Goal: Task Accomplishment & Management: Complete application form

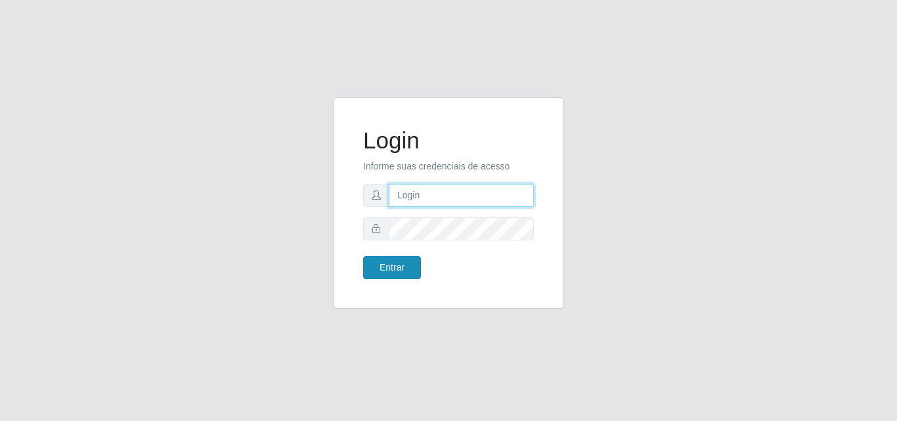
type input "[EMAIL_ADDRESS][DOMAIN_NAME]"
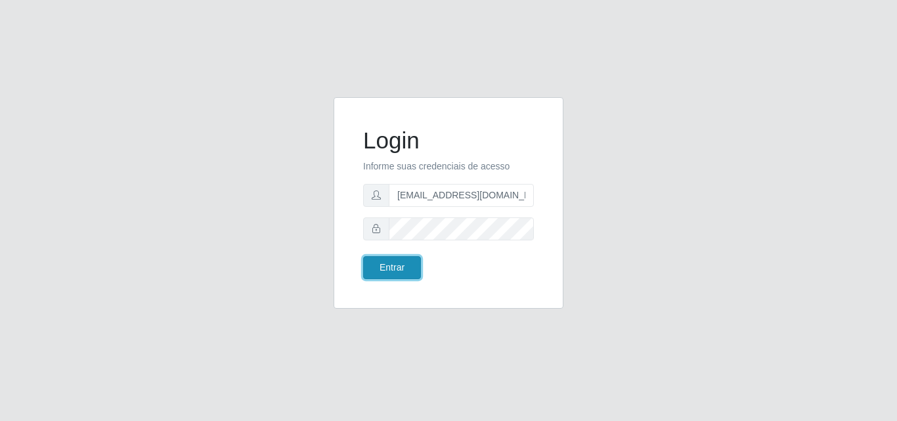
click at [390, 265] on button "Entrar" at bounding box center [392, 267] width 58 height 23
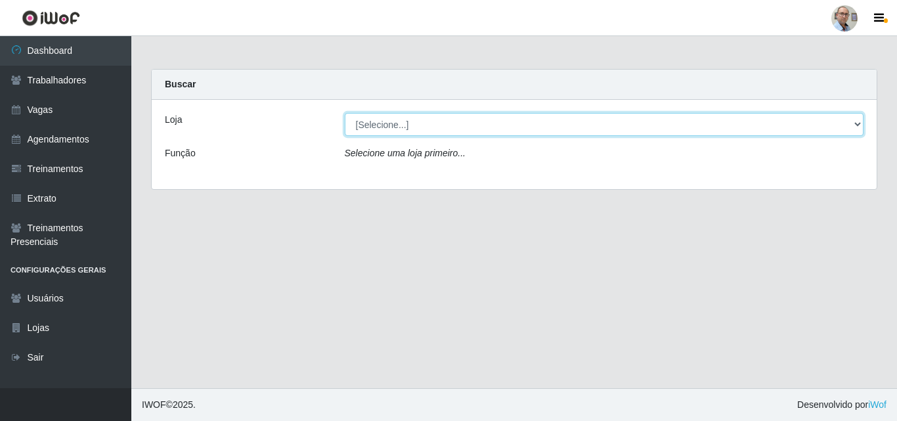
click at [453, 116] on select "[Selecione...] Mar Vermelho - Loja 04" at bounding box center [605, 124] width 520 height 23
select select "251"
click at [345, 113] on select "[Selecione...] Mar Vermelho - Loja 04" at bounding box center [605, 124] width 520 height 23
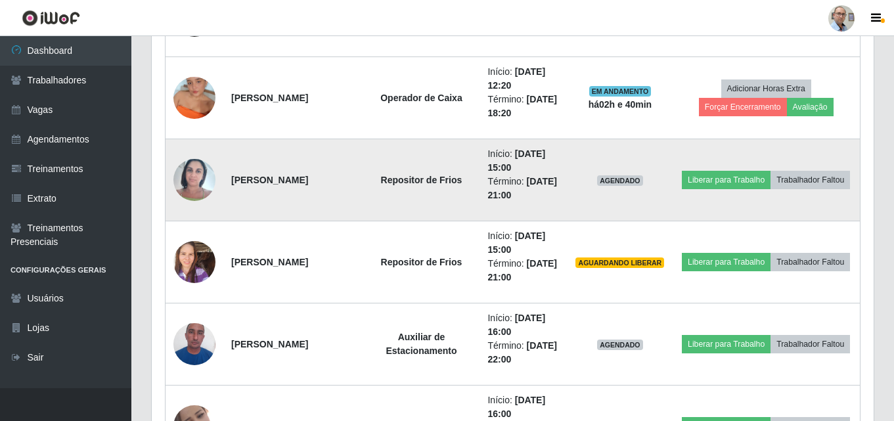
scroll to position [1117, 0]
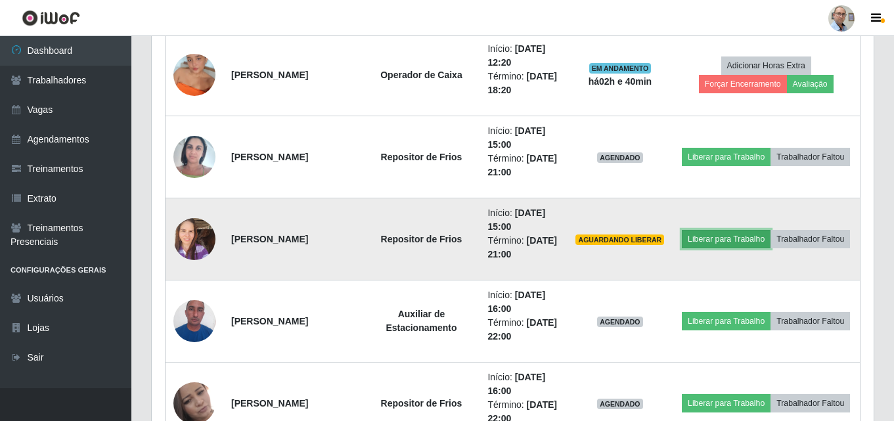
click at [771, 230] on button "Liberar para Trabalho" at bounding box center [726, 239] width 89 height 18
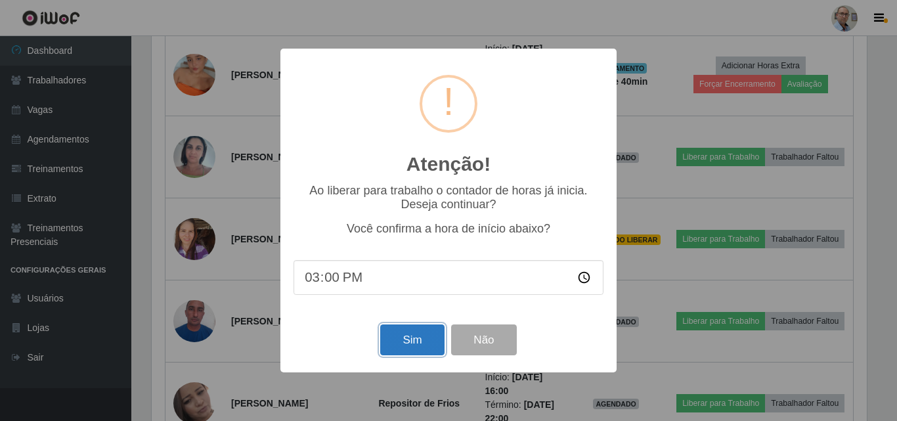
click at [406, 341] on button "Sim" at bounding box center [412, 340] width 64 height 31
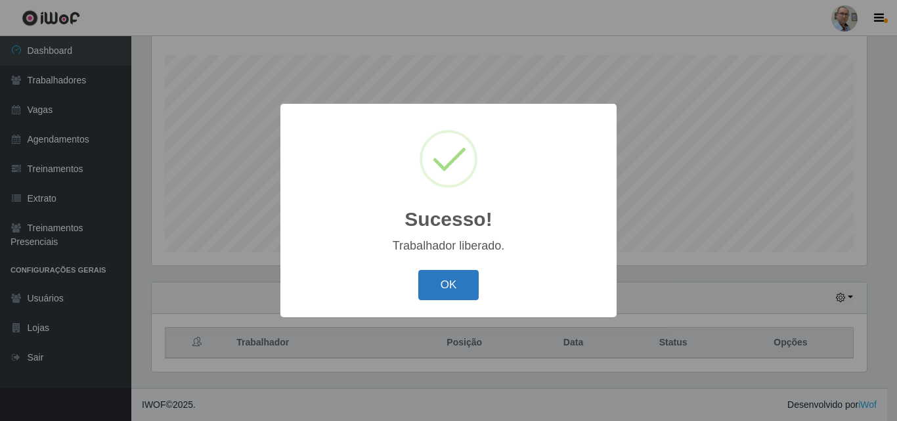
click at [439, 294] on button "OK" at bounding box center [448, 285] width 61 height 31
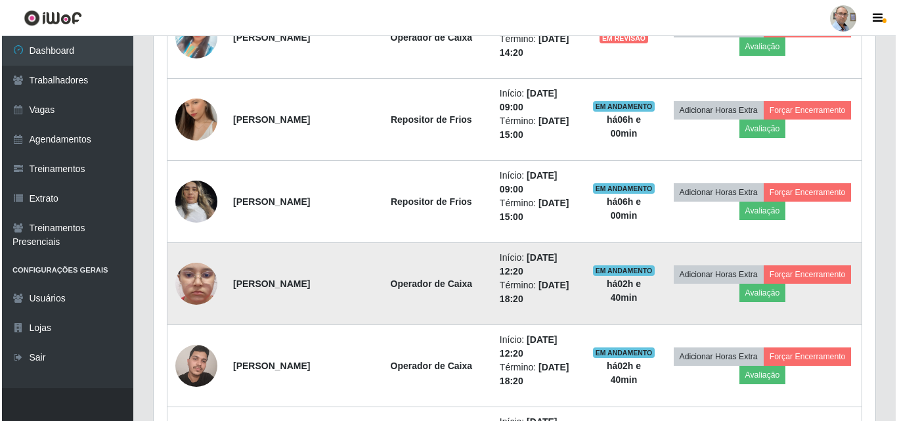
scroll to position [743, 0]
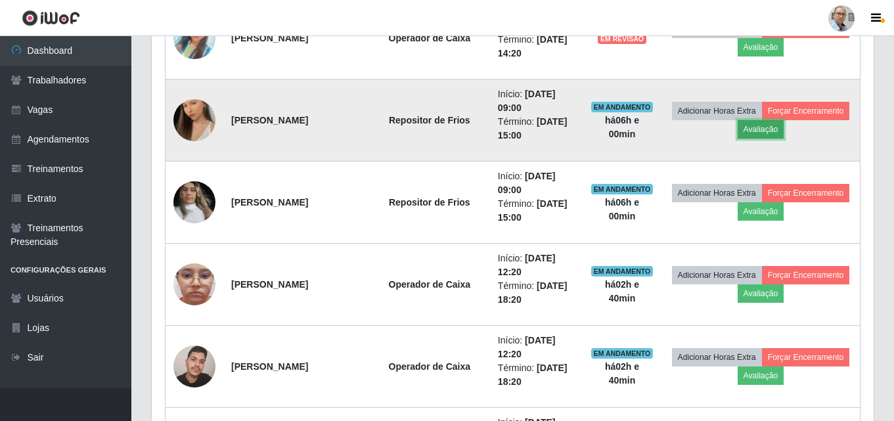
click at [784, 125] on button "Avaliação" at bounding box center [761, 129] width 47 height 18
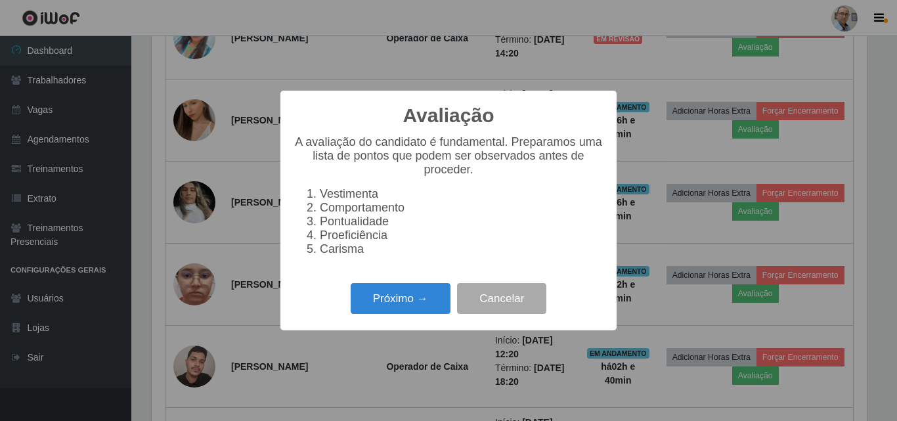
scroll to position [273, 715]
click at [384, 309] on button "Próximo →" at bounding box center [401, 298] width 100 height 31
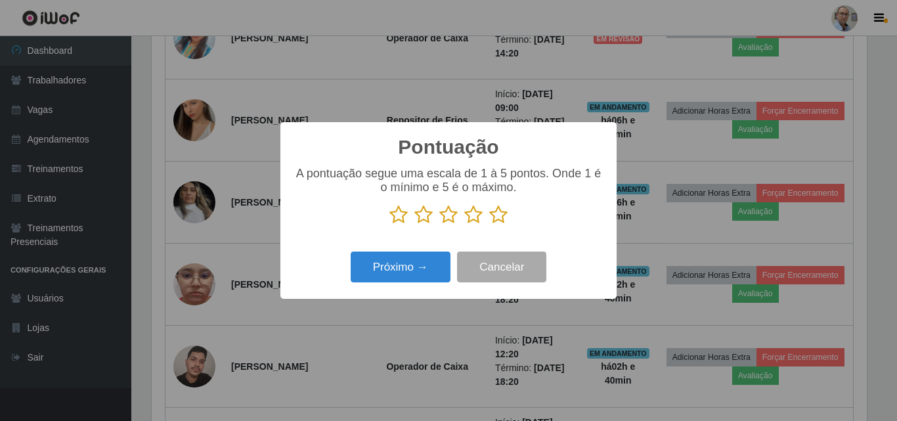
scroll to position [656631, 656188]
click at [497, 217] on icon at bounding box center [498, 215] width 18 height 20
click at [489, 225] on input "radio" at bounding box center [489, 225] width 0 height 0
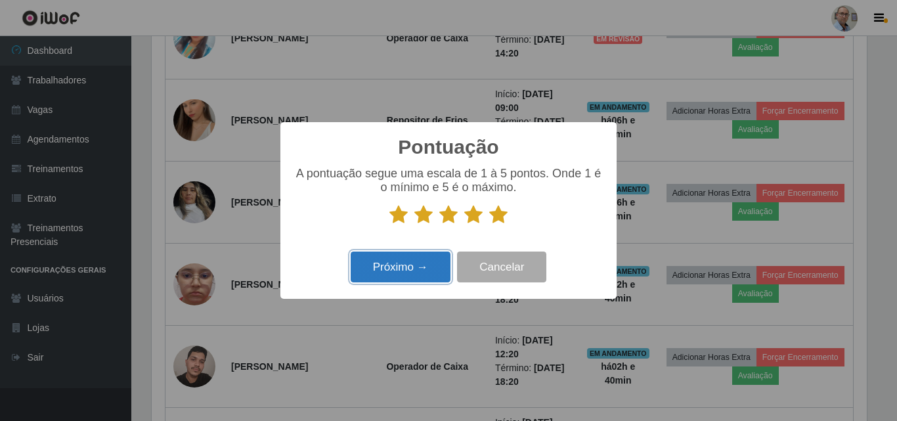
click at [411, 263] on button "Próximo →" at bounding box center [401, 267] width 100 height 31
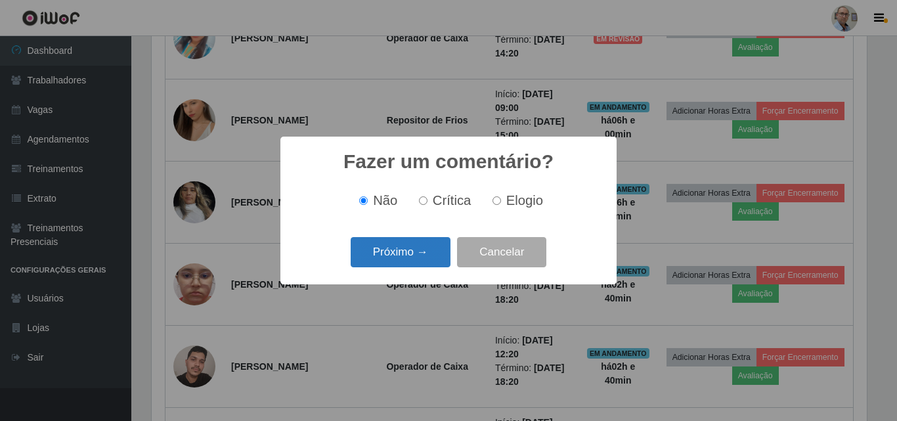
click at [399, 256] on button "Próximo →" at bounding box center [401, 252] width 100 height 31
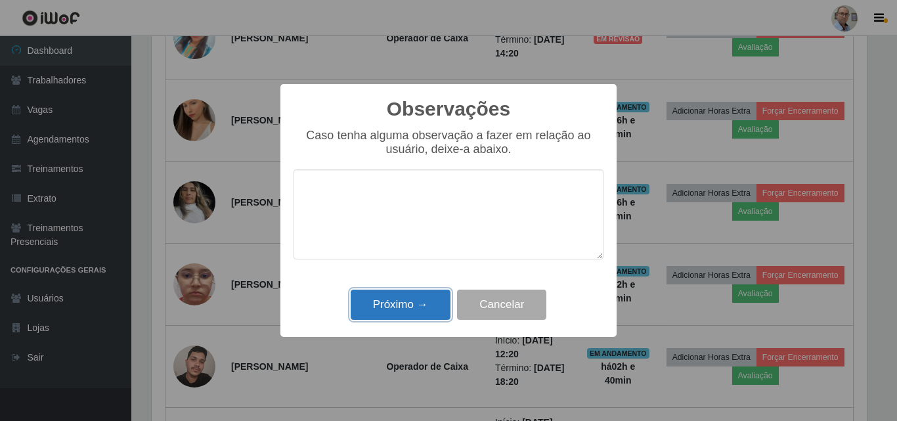
click at [394, 311] on button "Próximo →" at bounding box center [401, 305] width 100 height 31
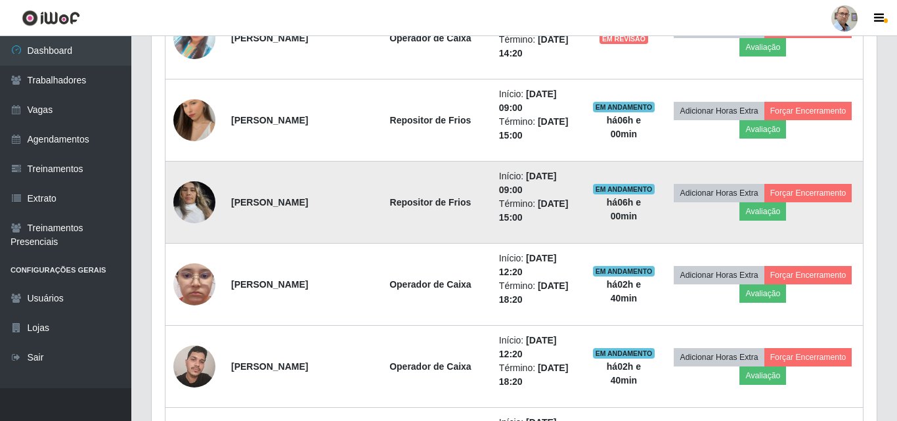
scroll to position [273, 722]
click at [784, 210] on button "Avaliação" at bounding box center [761, 211] width 47 height 18
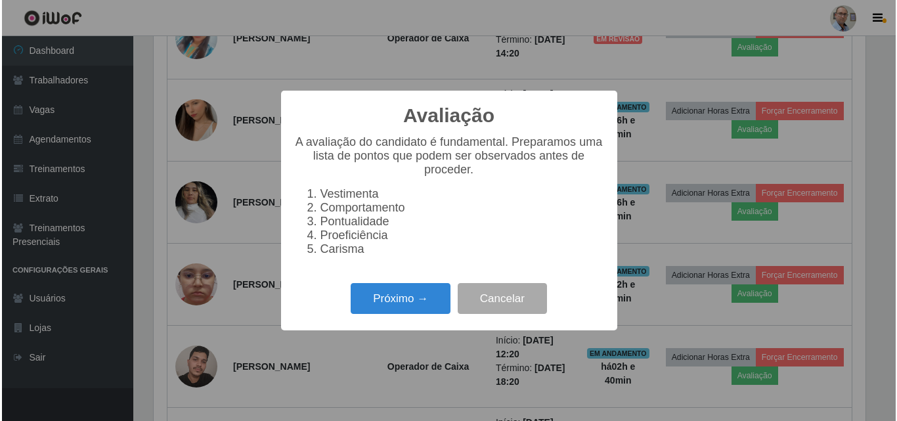
scroll to position [273, 715]
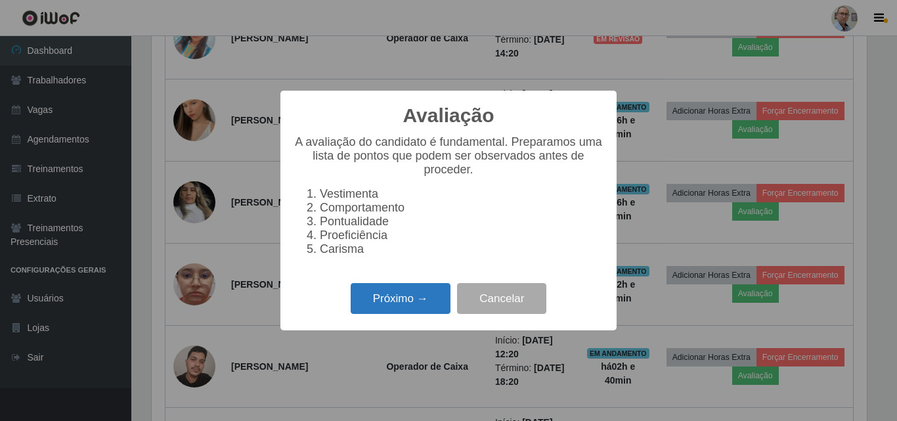
click at [396, 314] on button "Próximo →" at bounding box center [401, 298] width 100 height 31
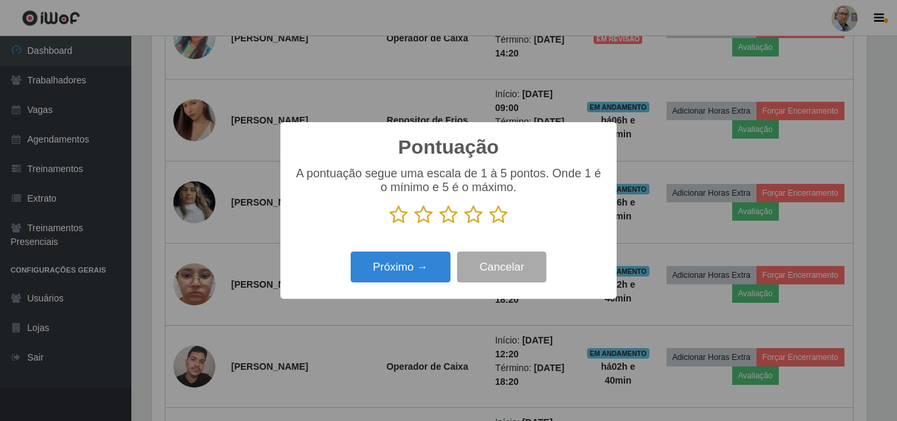
click at [496, 215] on icon at bounding box center [498, 215] width 18 height 20
click at [489, 225] on input "radio" at bounding box center [489, 225] width 0 height 0
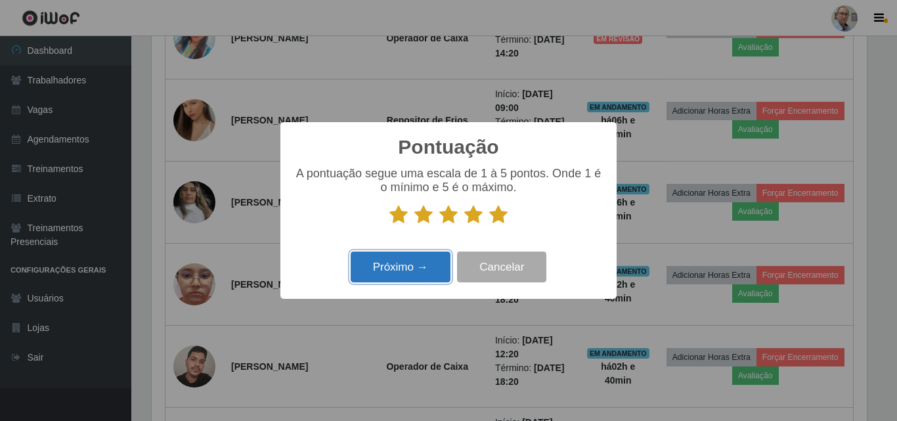
click at [405, 269] on button "Próximo →" at bounding box center [401, 267] width 100 height 31
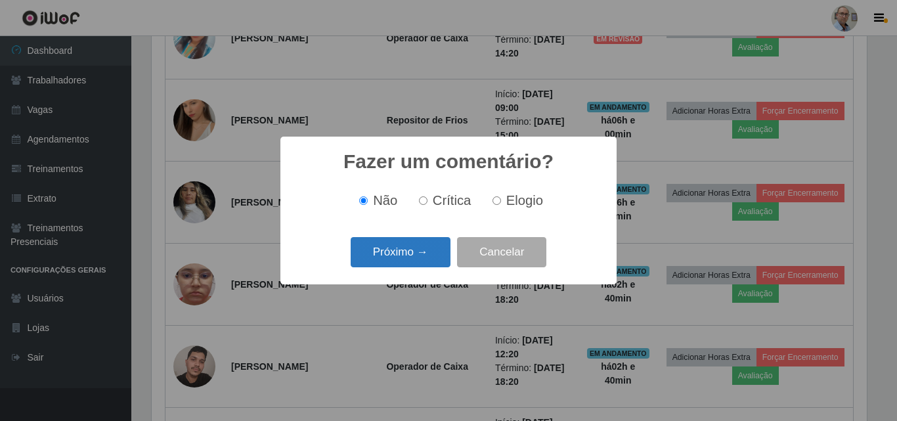
click at [393, 261] on button "Próximo →" at bounding box center [401, 252] width 100 height 31
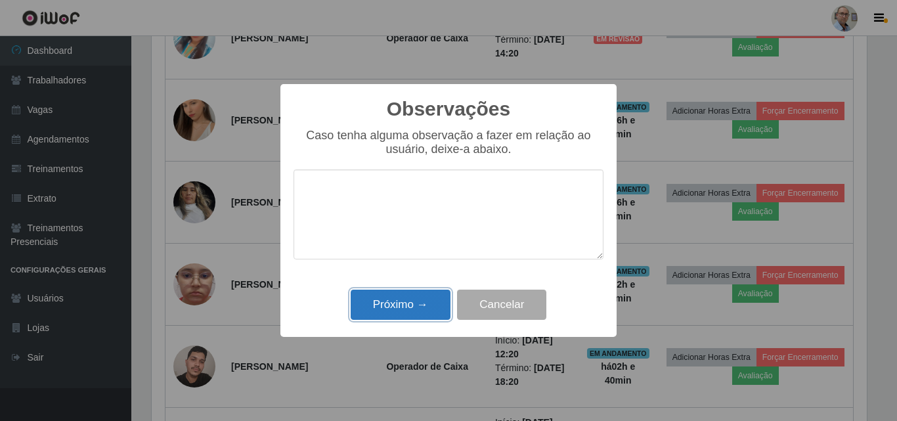
click at [393, 304] on button "Próximo →" at bounding box center [401, 305] width 100 height 31
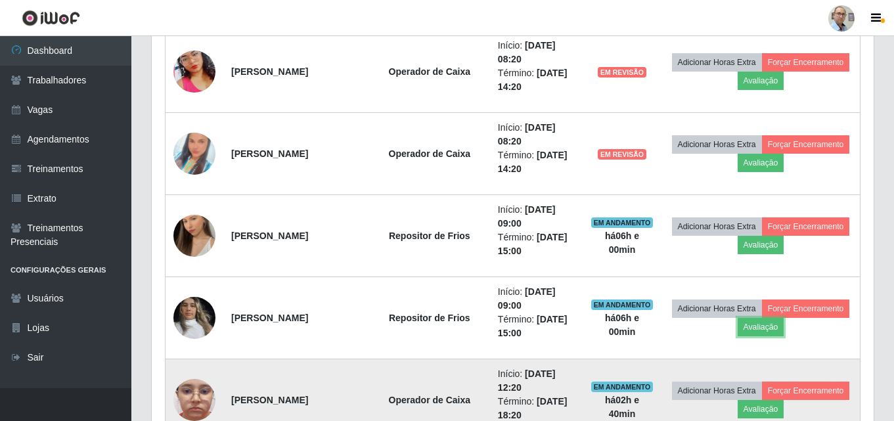
scroll to position [612, 0]
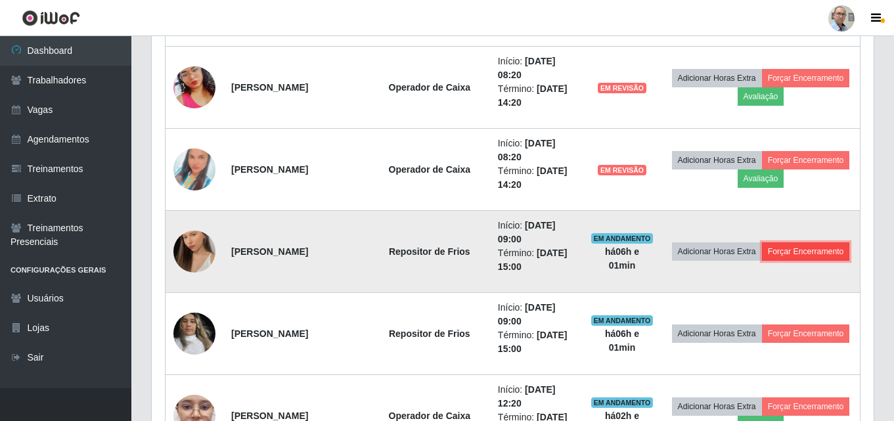
click at [762, 257] on button "Forçar Encerramento" at bounding box center [806, 251] width 88 height 18
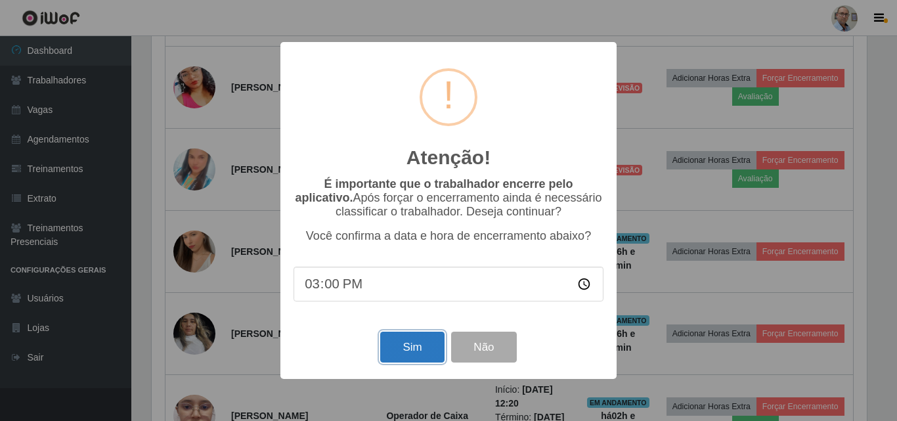
click at [415, 346] on button "Sim" at bounding box center [412, 347] width 64 height 31
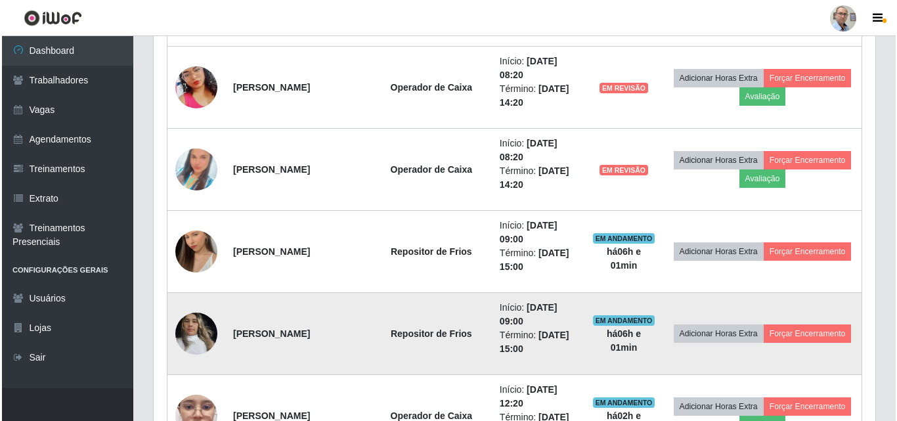
scroll to position [217, 0]
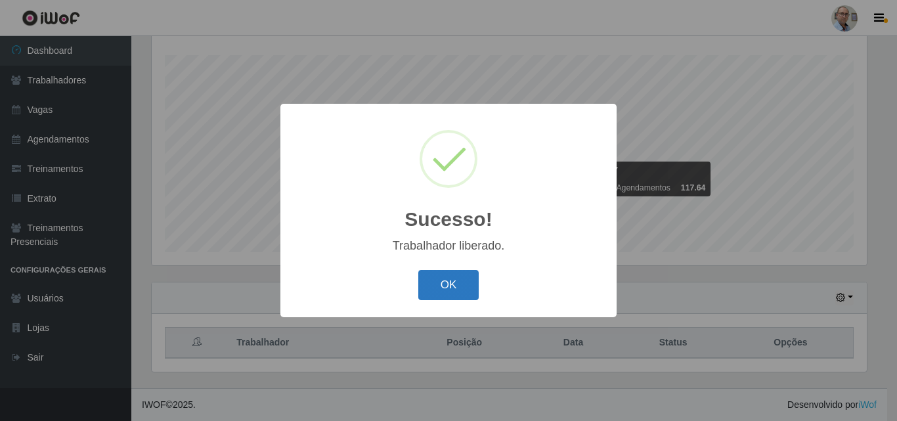
click at [454, 279] on button "OK" at bounding box center [448, 285] width 61 height 31
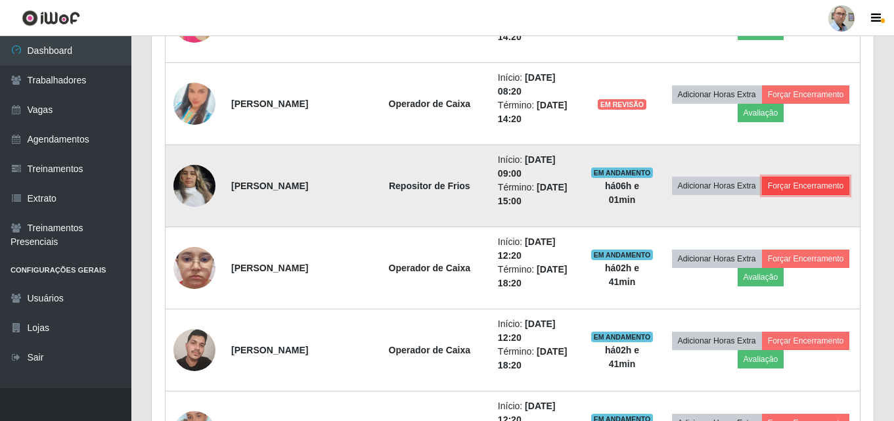
click at [762, 195] on button "Forçar Encerramento" at bounding box center [806, 186] width 88 height 18
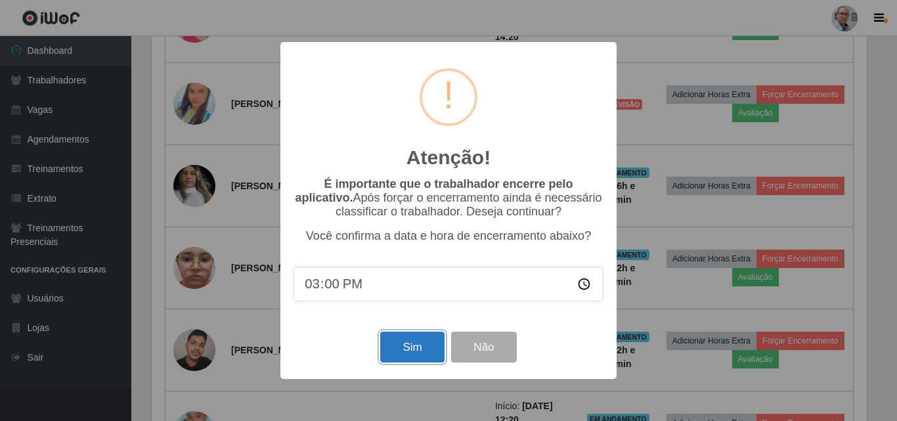
click at [422, 348] on button "Sim" at bounding box center [412, 347] width 64 height 31
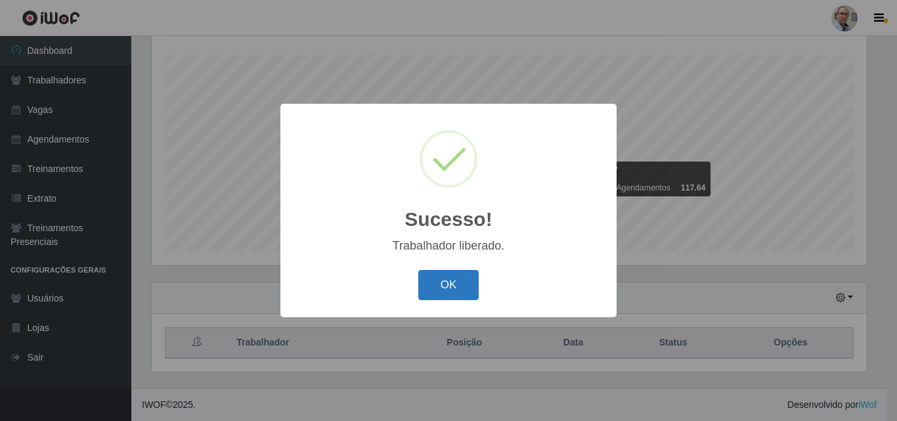
click at [445, 280] on button "OK" at bounding box center [448, 285] width 61 height 31
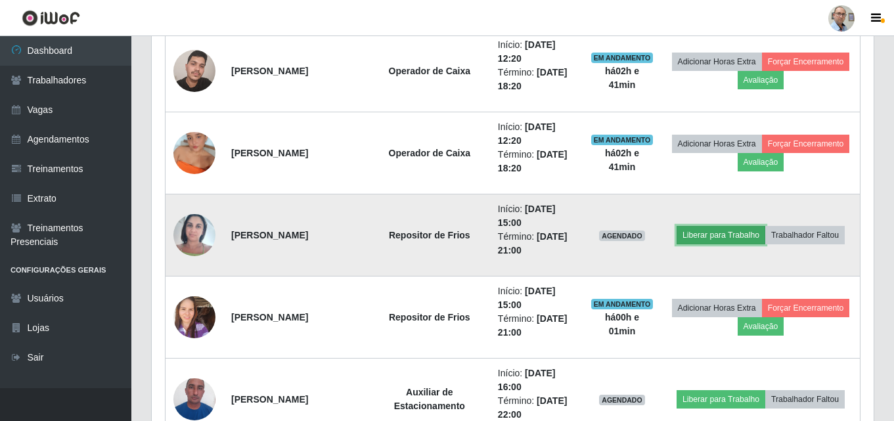
click at [715, 232] on button "Liberar para Trabalho" at bounding box center [721, 235] width 89 height 18
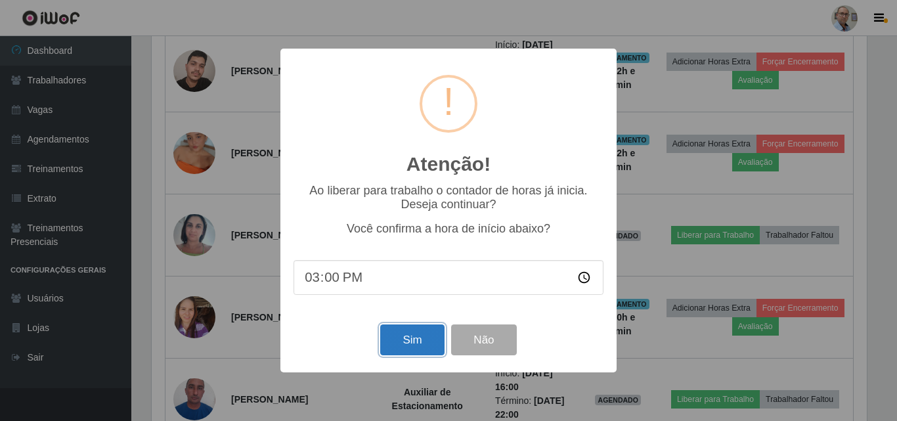
click at [418, 346] on button "Sim" at bounding box center [412, 340] width 64 height 31
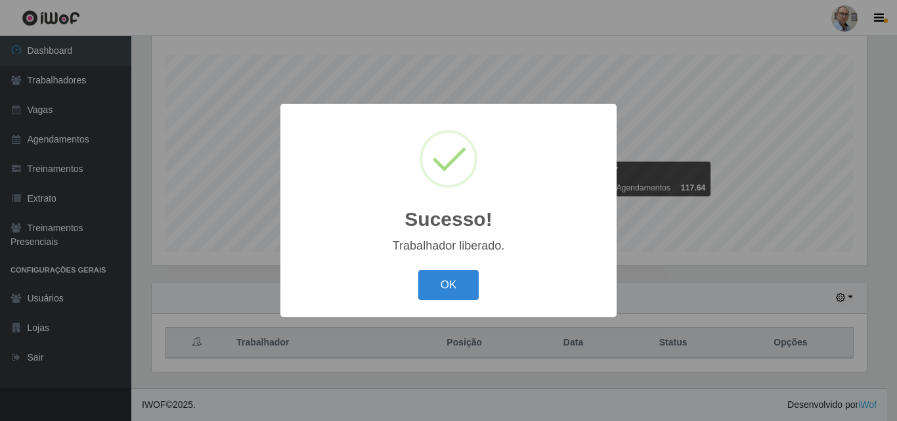
click at [462, 287] on button "OK" at bounding box center [448, 285] width 61 height 31
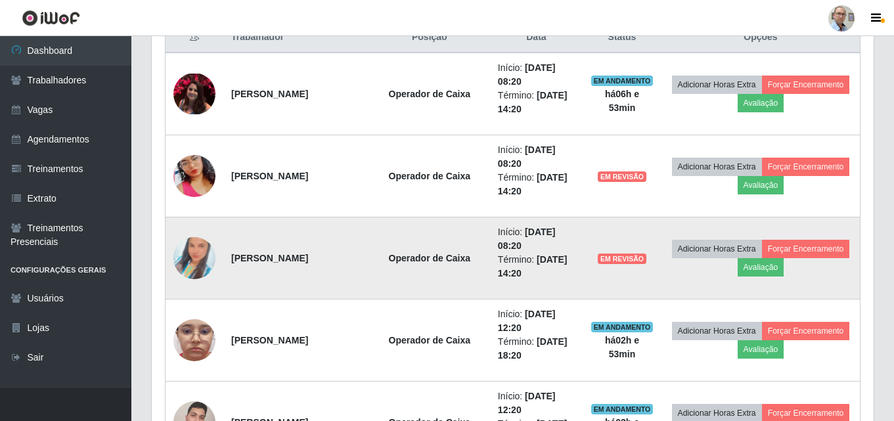
scroll to position [546, 0]
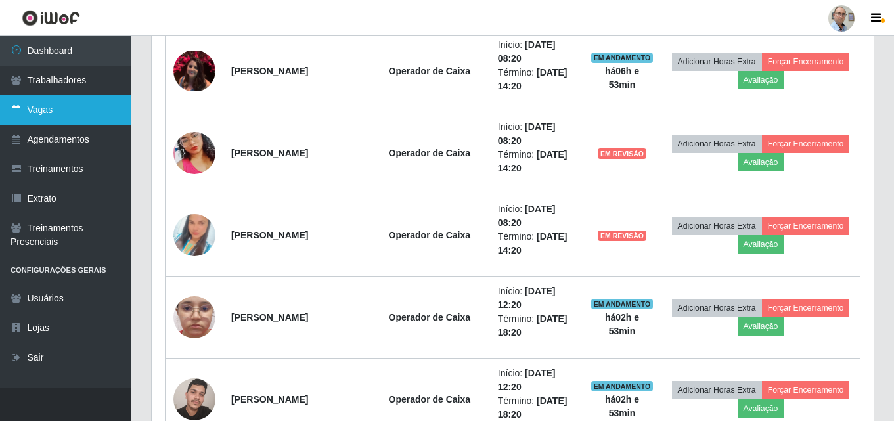
click at [37, 108] on link "Vagas" at bounding box center [65, 110] width 131 height 30
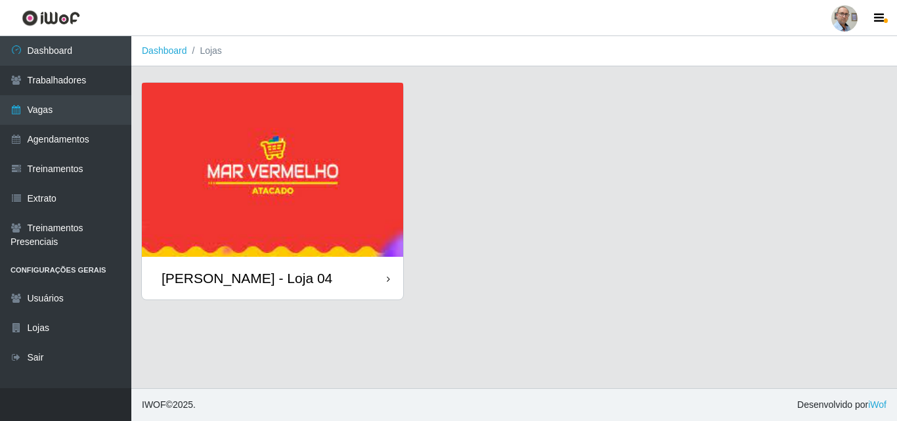
click at [213, 274] on div "[PERSON_NAME] - Loja 04" at bounding box center [247, 278] width 171 height 16
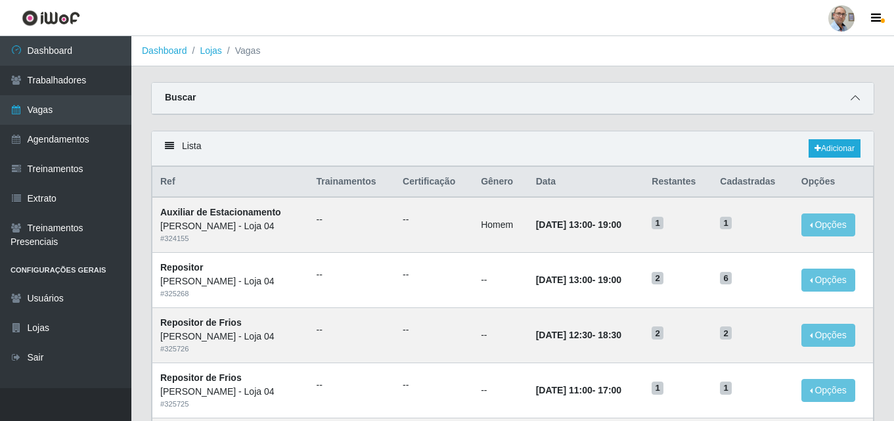
click at [849, 99] on span at bounding box center [855, 98] width 16 height 15
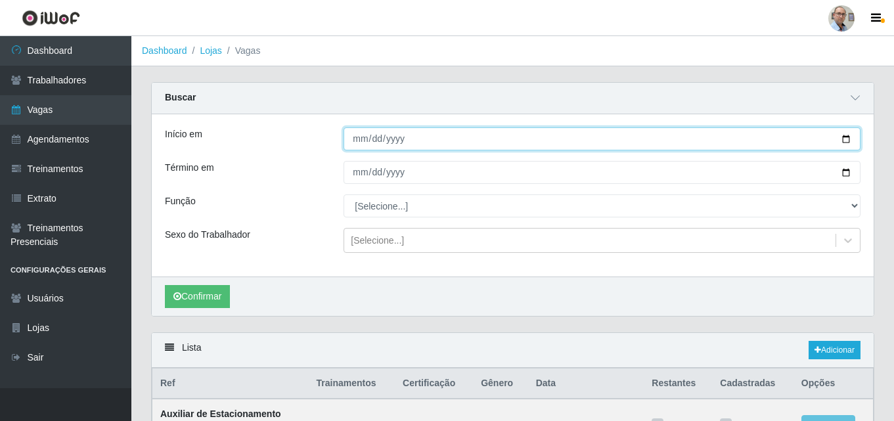
click at [843, 139] on input "Início em" at bounding box center [602, 138] width 517 height 23
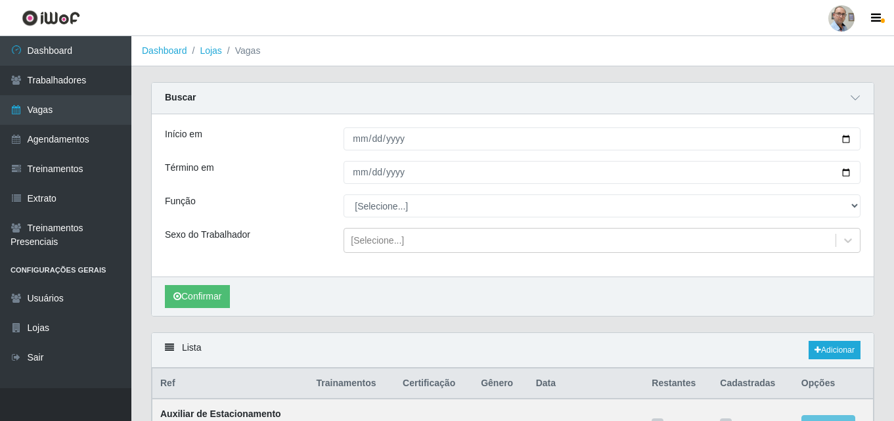
click at [762, 261] on div "Início em Término em Função [Selecione...] ASG ASG + ASG ++ Auxiliar de Depósit…" at bounding box center [513, 195] width 722 height 162
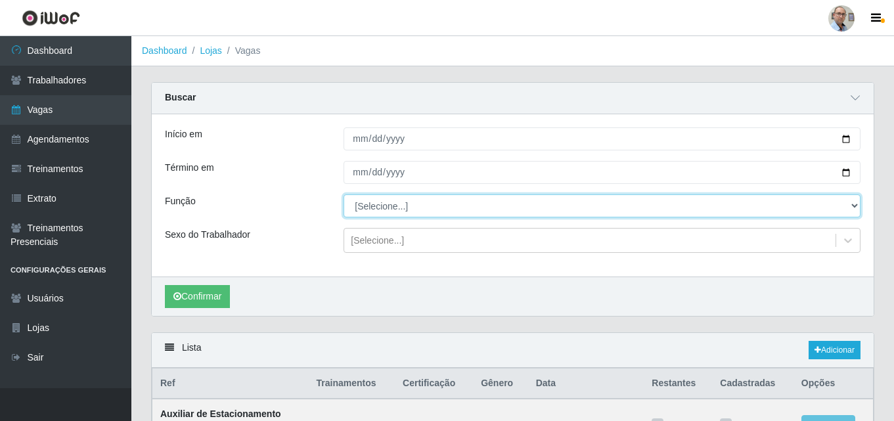
click at [845, 206] on select "[Selecione...] ASG ASG + ASG ++ Auxiliar de Depósito Auxiliar de Depósito + Aux…" at bounding box center [602, 205] width 517 height 23
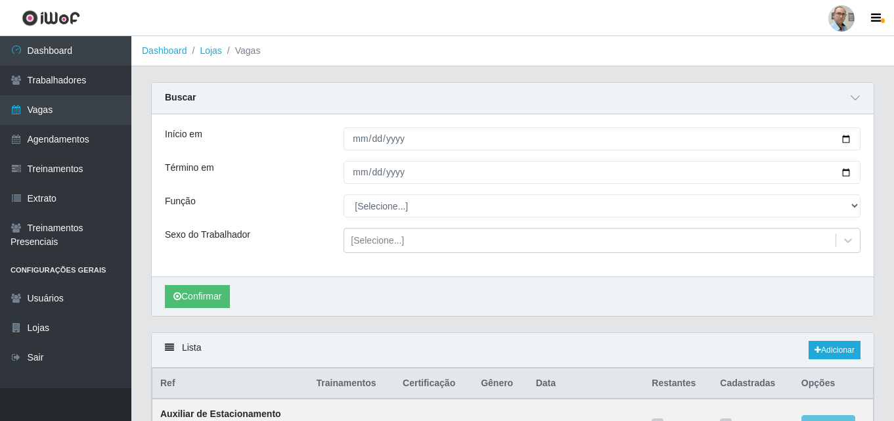
click at [438, 287] on div "Confirmar" at bounding box center [513, 296] width 722 height 39
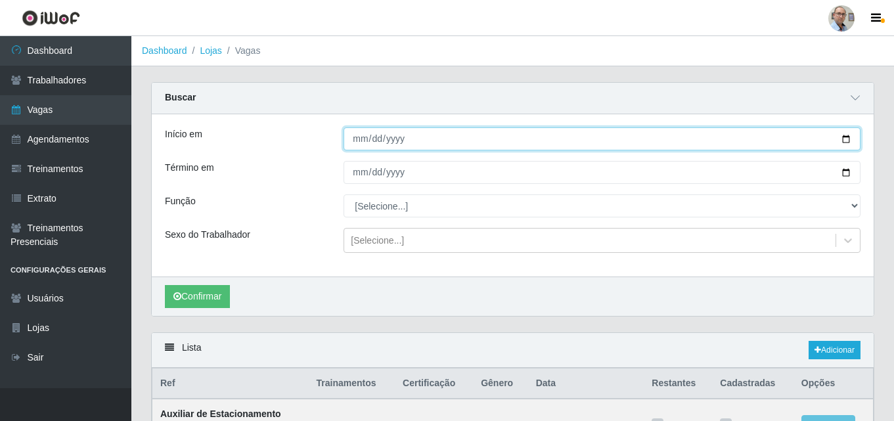
click at [847, 133] on input "Início em" at bounding box center [602, 138] width 517 height 23
click at [845, 137] on input "Início em" at bounding box center [602, 138] width 517 height 23
type input "[DATE]"
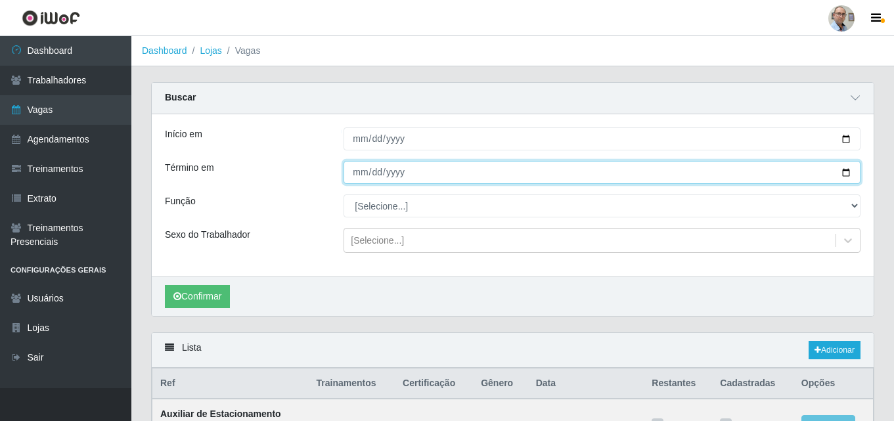
click at [847, 175] on input "Término em" at bounding box center [602, 172] width 517 height 23
type input "[DATE]"
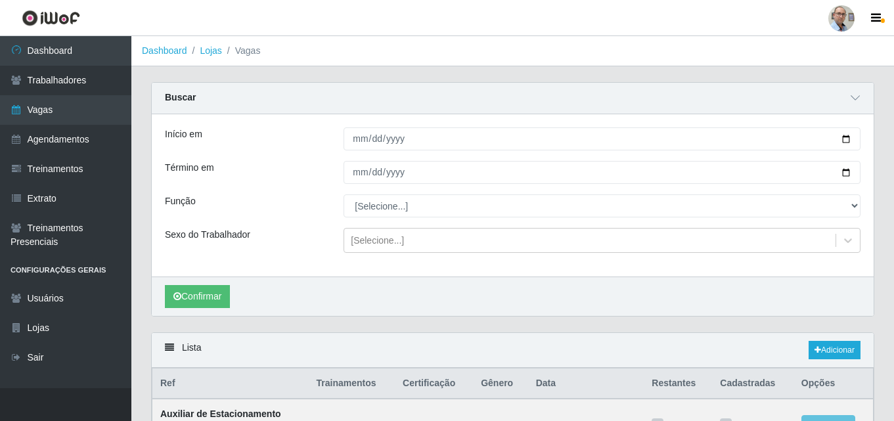
click at [399, 219] on div "Início em [DATE] Término em [DATE] Função [Selecione...] ASG ASG + ASG ++ Auxil…" at bounding box center [513, 195] width 722 height 162
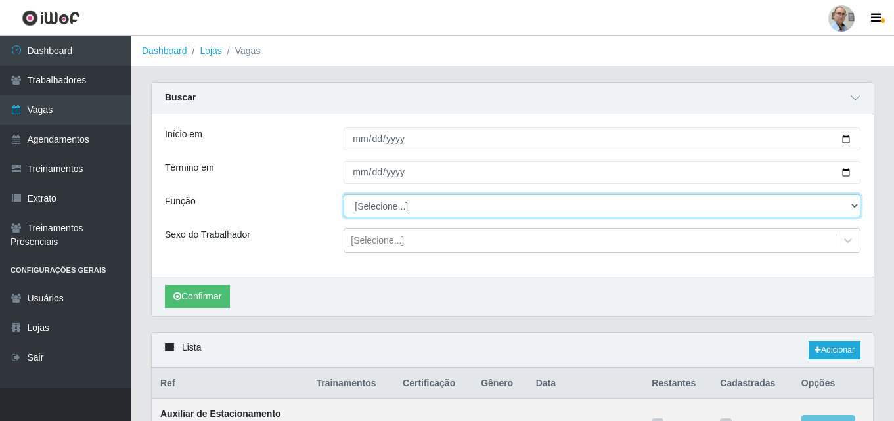
click at [397, 210] on select "[Selecione...] ASG ASG + ASG ++ Auxiliar de Depósito Auxiliar de Depósito + Aux…" at bounding box center [602, 205] width 517 height 23
select select "123"
click at [344, 195] on select "[Selecione...] ASG ASG + ASG ++ Auxiliar de Depósito Auxiliar de Depósito + Aux…" at bounding box center [602, 205] width 517 height 23
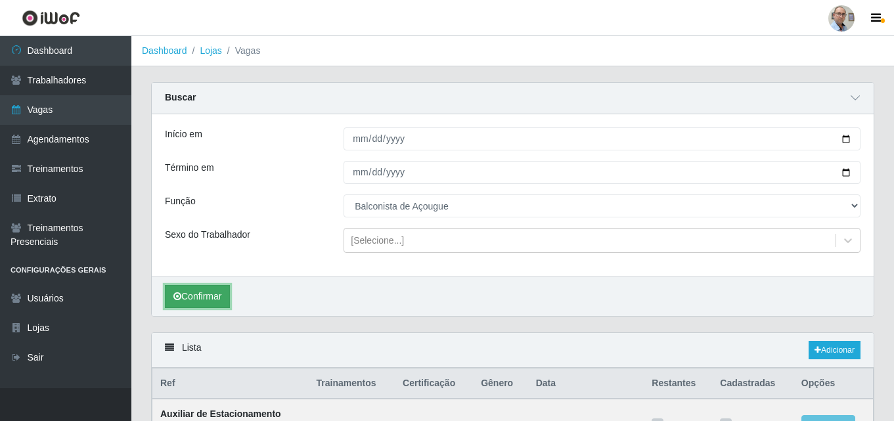
click at [200, 291] on button "Confirmar" at bounding box center [197, 296] width 65 height 23
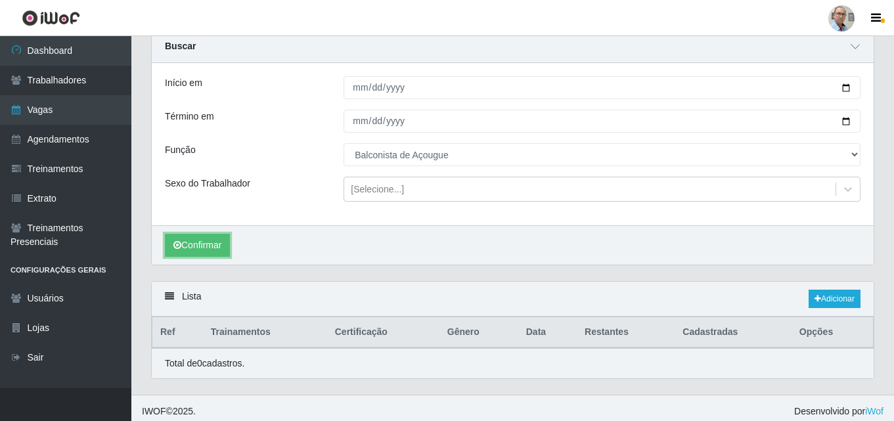
scroll to position [58, 0]
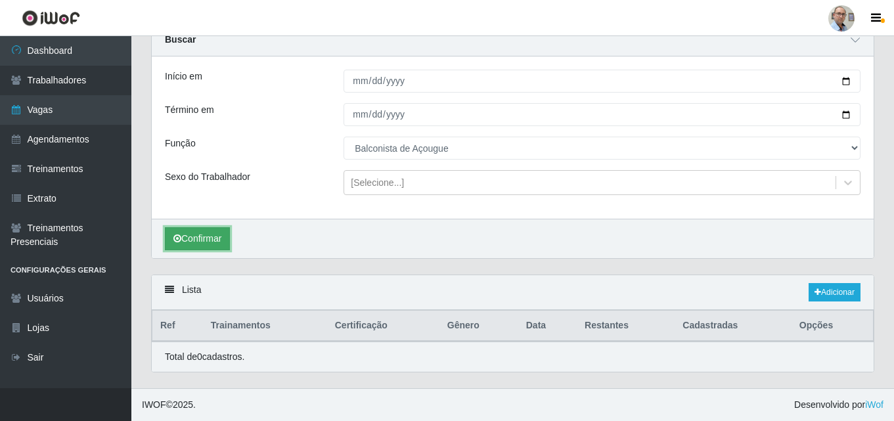
click at [199, 244] on button "Confirmar" at bounding box center [197, 238] width 65 height 23
click at [835, 290] on link "Adicionar" at bounding box center [835, 292] width 52 height 18
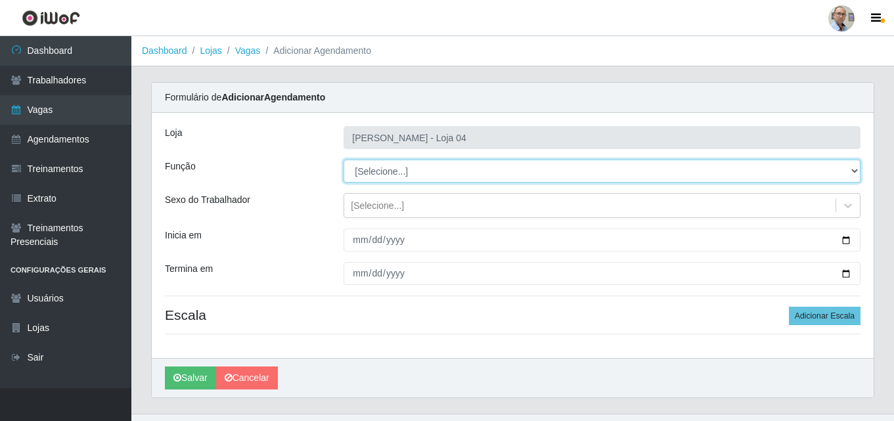
click at [409, 169] on select "[Selecione...] ASG ASG + ASG ++ Auxiliar de Depósito Auxiliar de Depósito + Aux…" at bounding box center [602, 171] width 517 height 23
select select "123"
click at [344, 160] on select "[Selecione...] ASG ASG + ASG ++ Auxiliar de Depósito Auxiliar de Depósito + Aux…" at bounding box center [602, 171] width 517 height 23
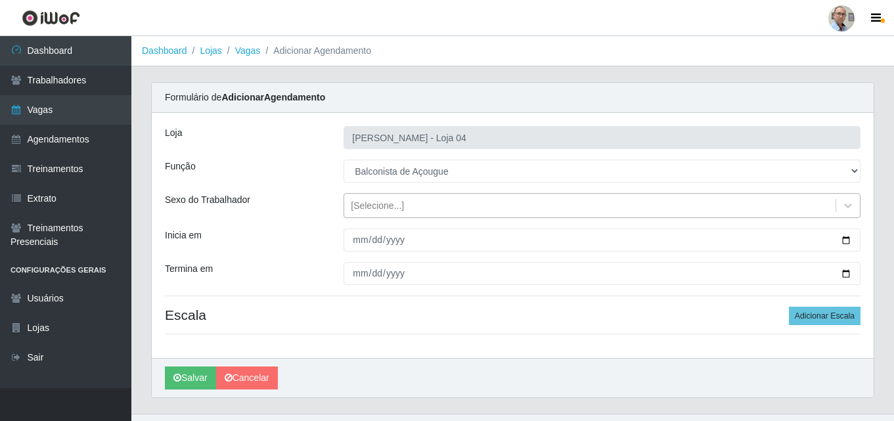
click at [371, 203] on div "[Selecione...]" at bounding box center [377, 206] width 53 height 14
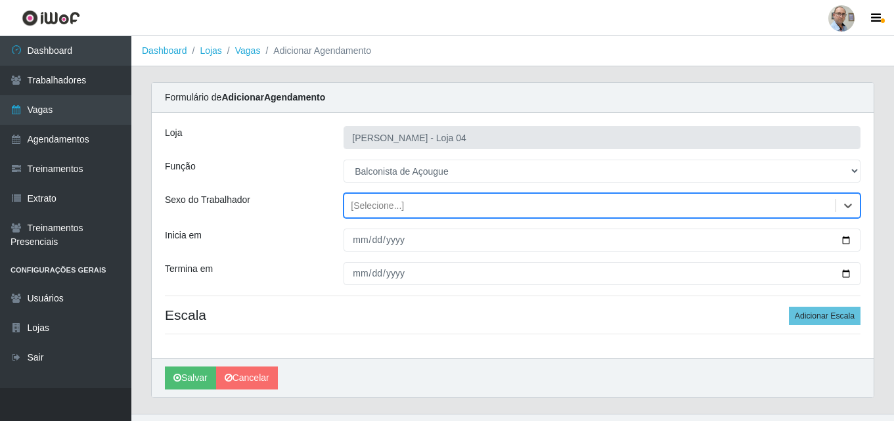
click at [371, 203] on div "[Selecione...]" at bounding box center [377, 206] width 53 height 14
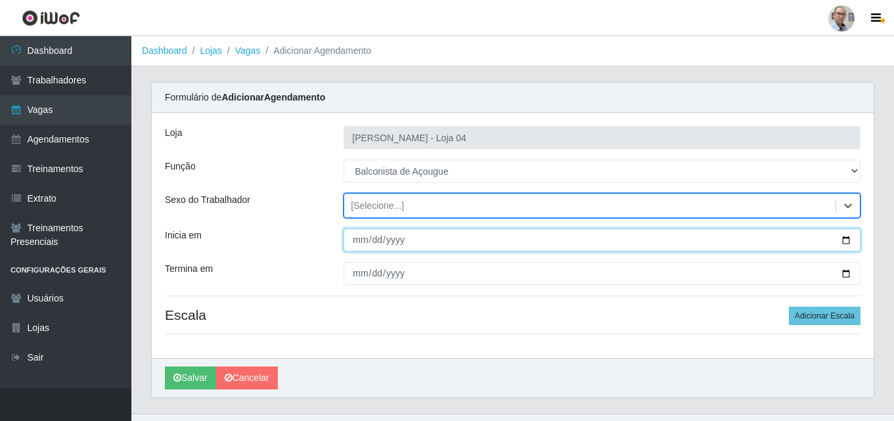
click at [558, 239] on input "Inicia em" at bounding box center [602, 240] width 517 height 23
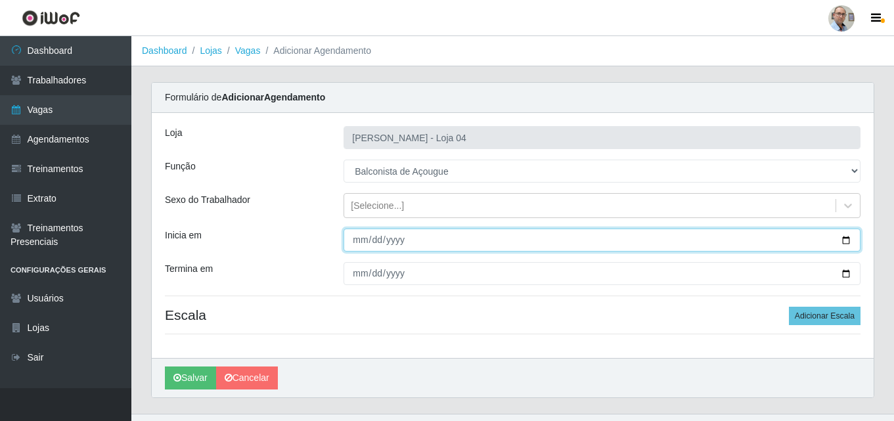
click at [845, 239] on input "Inicia em" at bounding box center [602, 240] width 517 height 23
type input "[DATE]"
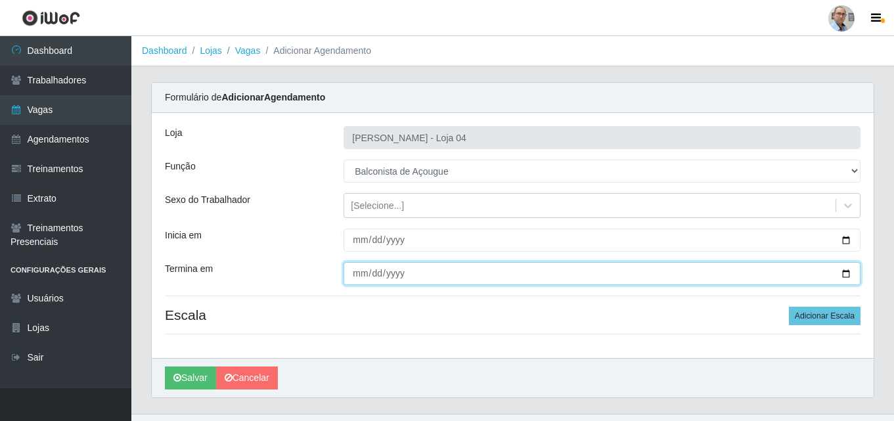
click at [845, 273] on input "Termina em" at bounding box center [602, 273] width 517 height 23
type input "[DATE]"
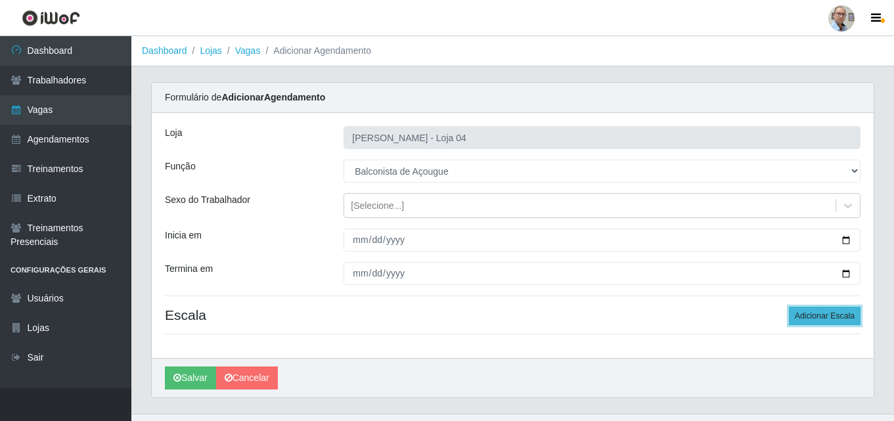
click at [820, 311] on button "Adicionar Escala" at bounding box center [825, 316] width 72 height 18
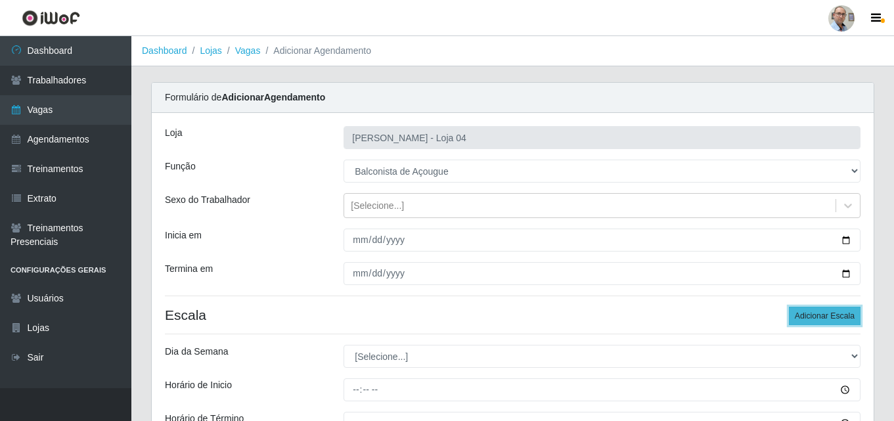
click at [820, 311] on button "Adicionar Escala" at bounding box center [825, 316] width 72 height 18
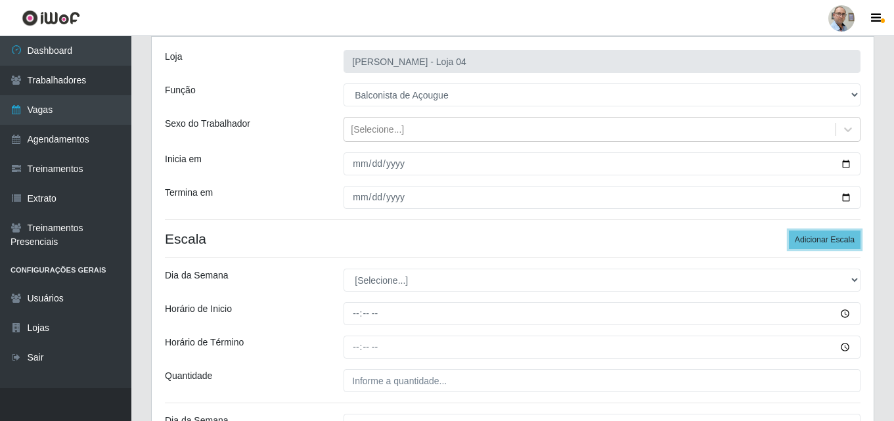
scroll to position [131, 0]
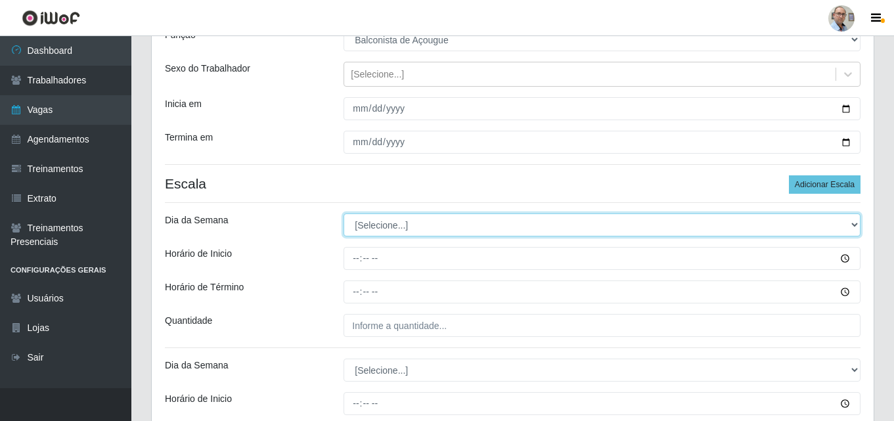
click at [371, 226] on select "[Selecione...] Segunda Terça Quarta Quinta Sexta Sábado Domingo" at bounding box center [602, 224] width 517 height 23
select select "3"
click at [344, 213] on select "[Selecione...] Segunda Terça Quarta Quinta Sexta Sábado Domingo" at bounding box center [602, 224] width 517 height 23
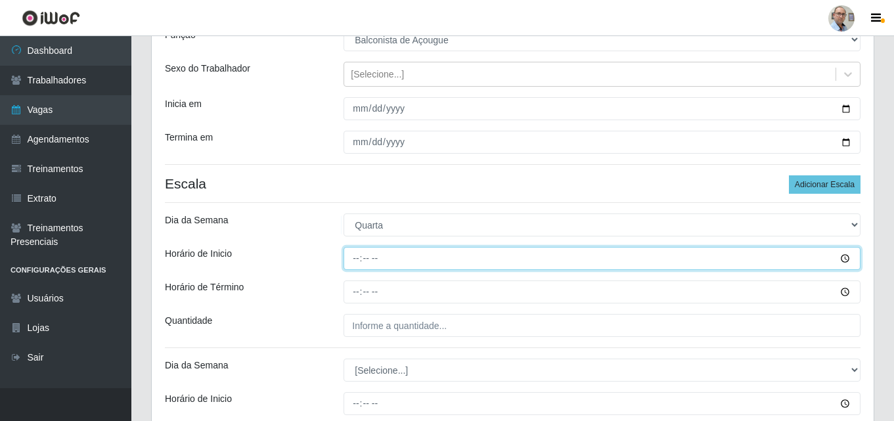
click at [353, 261] on input "Horário de Inicio" at bounding box center [602, 258] width 517 height 23
type input "08:00"
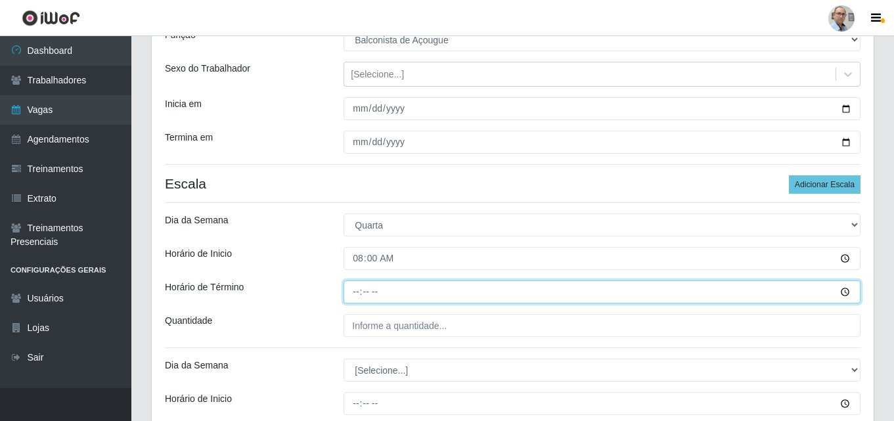
type input "14:00"
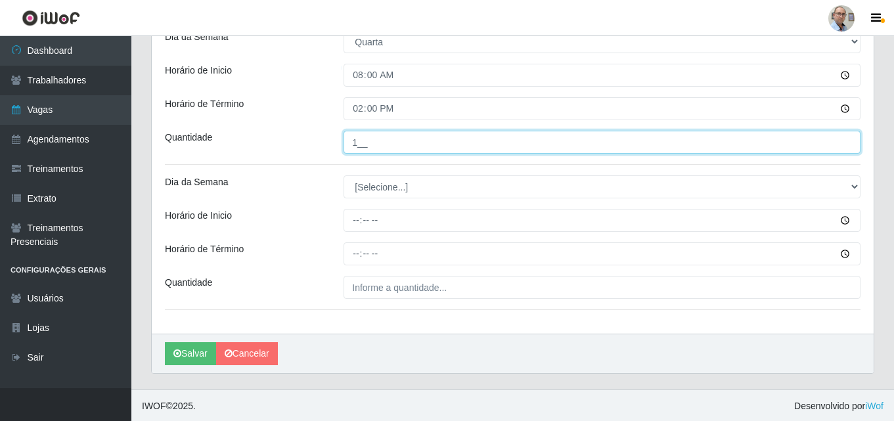
scroll to position [316, 0]
type input "1__"
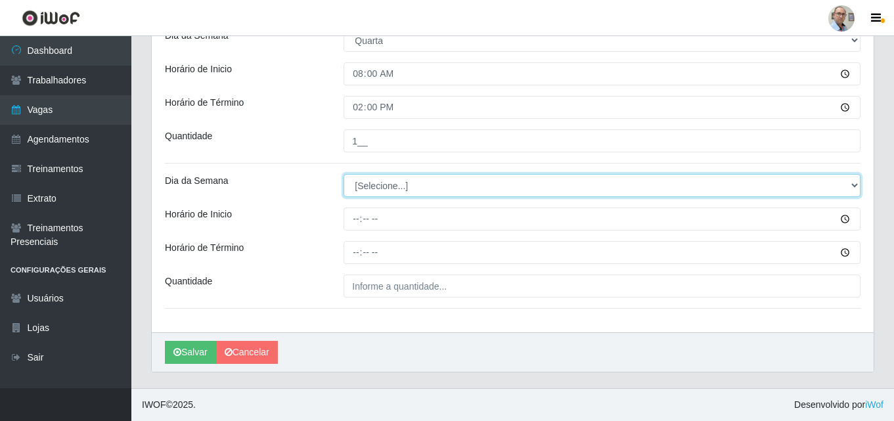
click at [378, 180] on select "[Selecione...] Segunda Terça Quarta Quinta Sexta Sábado Domingo" at bounding box center [602, 185] width 517 height 23
select select "3"
click at [344, 174] on select "[Selecione...] Segunda Terça Quarta Quinta Sexta Sábado Domingo" at bounding box center [602, 185] width 517 height 23
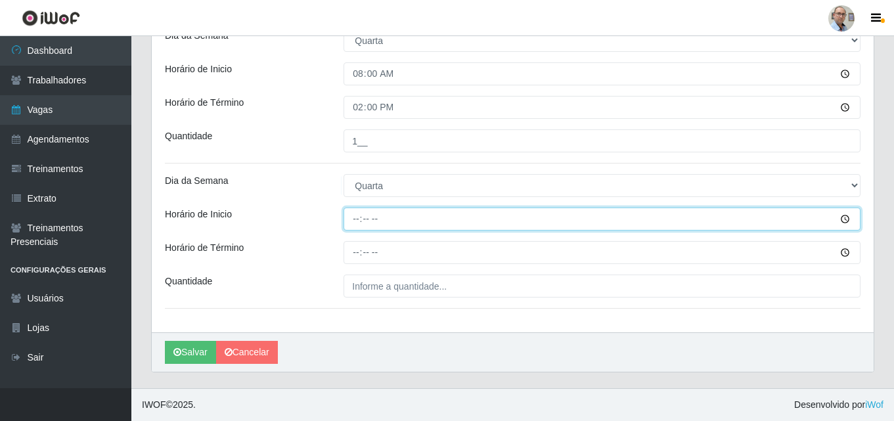
click at [355, 222] on input "Horário de Inicio" at bounding box center [602, 219] width 517 height 23
type input "16:00"
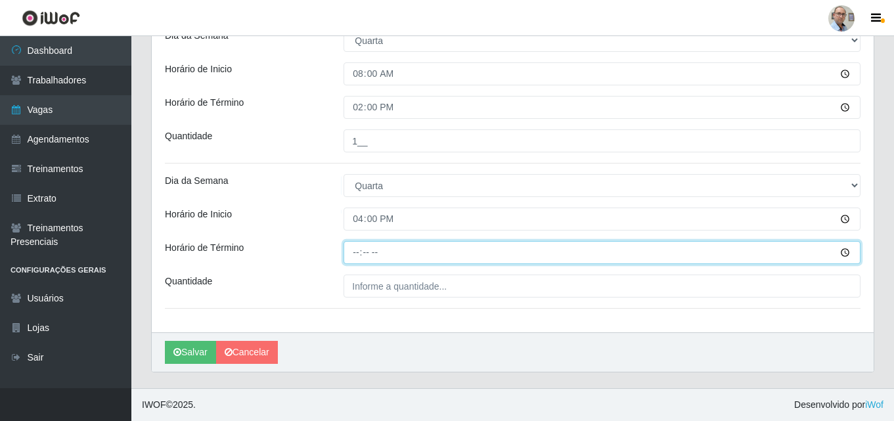
type input "22:00"
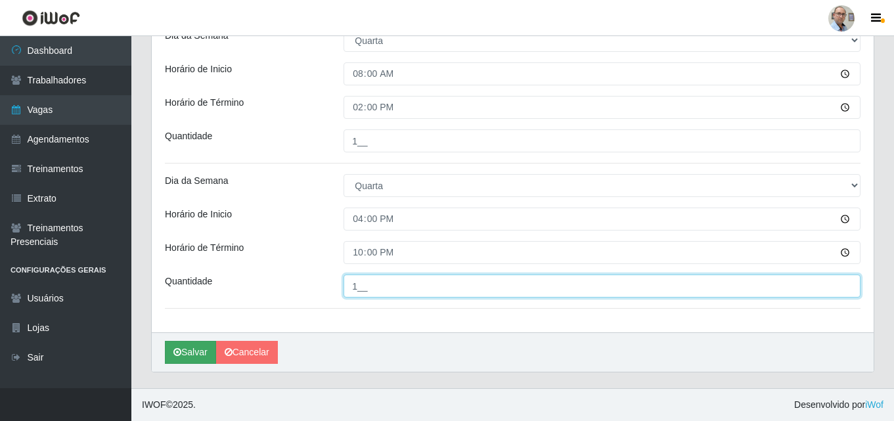
type input "1__"
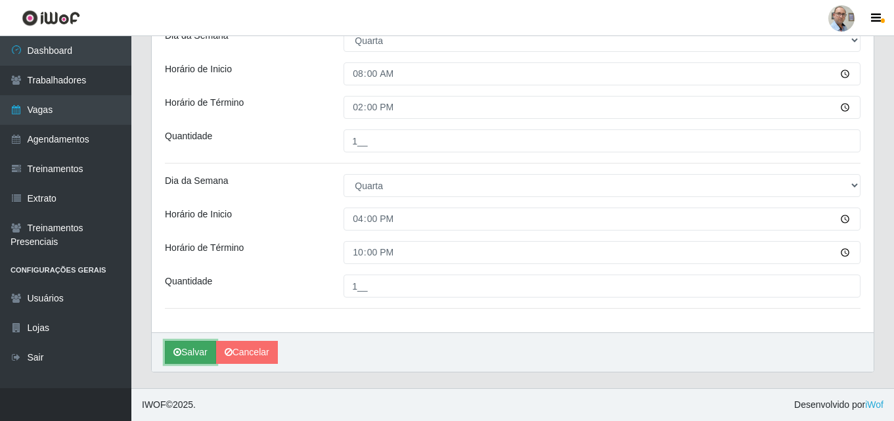
click at [183, 353] on button "Salvar" at bounding box center [190, 352] width 51 height 23
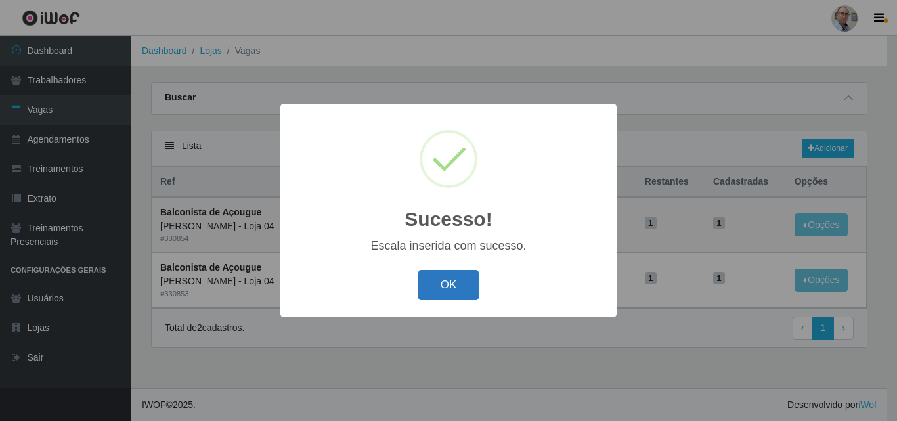
click at [449, 285] on button "OK" at bounding box center [448, 285] width 61 height 31
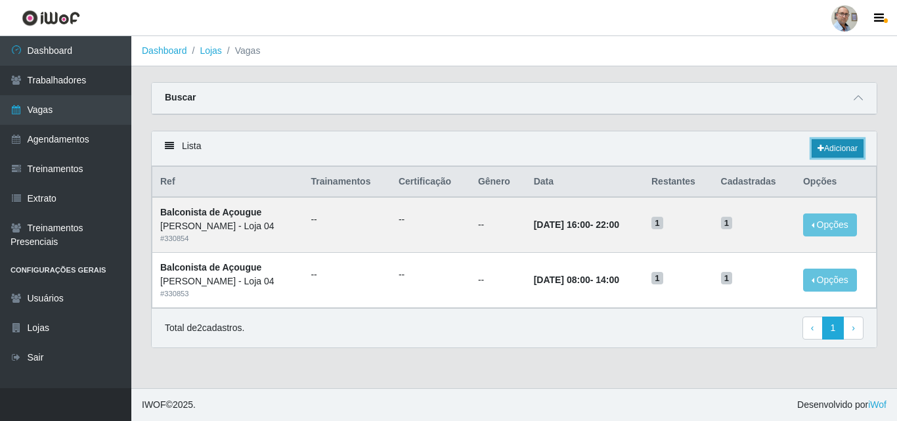
click at [844, 156] on link "Adicionar" at bounding box center [838, 148] width 52 height 18
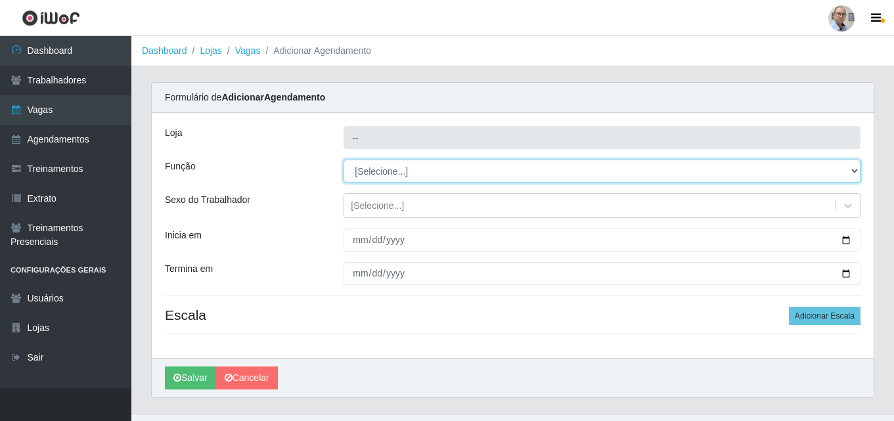
click at [411, 173] on select "[Selecione...] ASG ASG + ASG ++ Auxiliar de Depósito Auxiliar de Depósito + Aux…" at bounding box center [602, 171] width 517 height 23
type input "[PERSON_NAME] - Loja 04"
select select "123"
click at [344, 160] on select "[Selecione...] ASG ASG + ASG ++ Auxiliar de Depósito Auxiliar de Depósito + Aux…" at bounding box center [602, 171] width 517 height 23
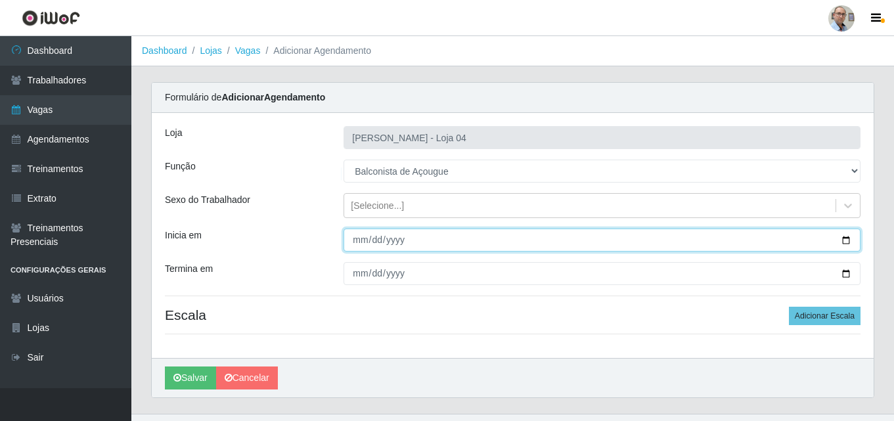
click at [849, 243] on input "Inicia em" at bounding box center [602, 240] width 517 height 23
type input "[DATE]"
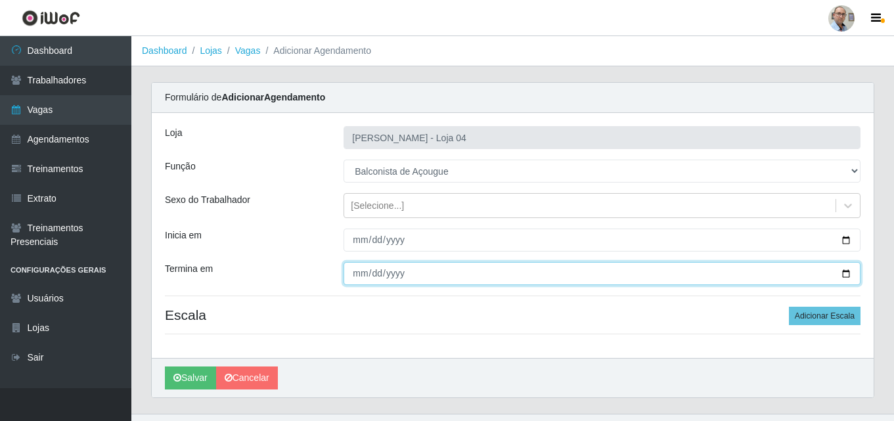
click at [847, 270] on input "Termina em" at bounding box center [602, 273] width 517 height 23
type input "[DATE]"
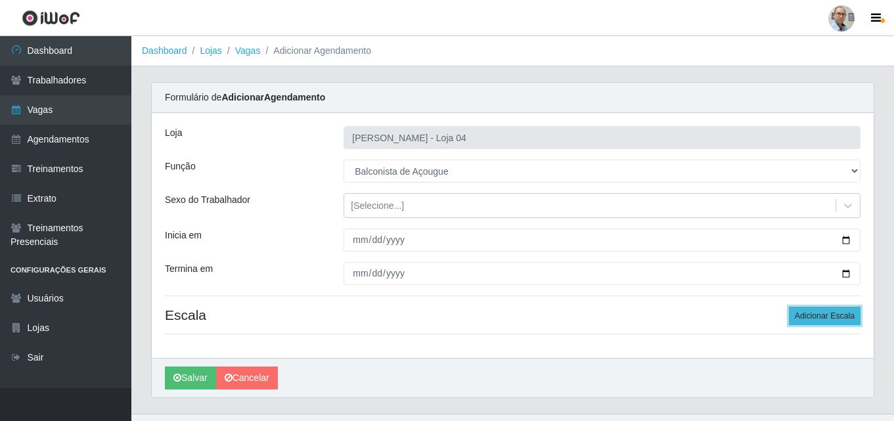
click at [822, 313] on button "Adicionar Escala" at bounding box center [825, 316] width 72 height 18
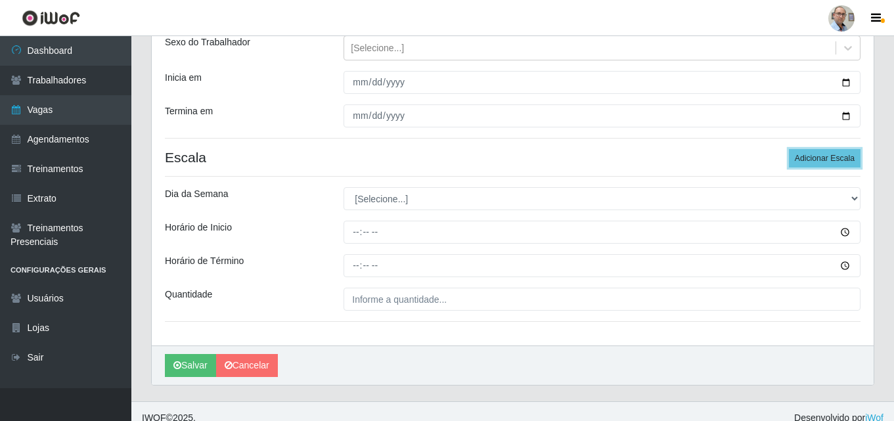
scroll to position [171, 0]
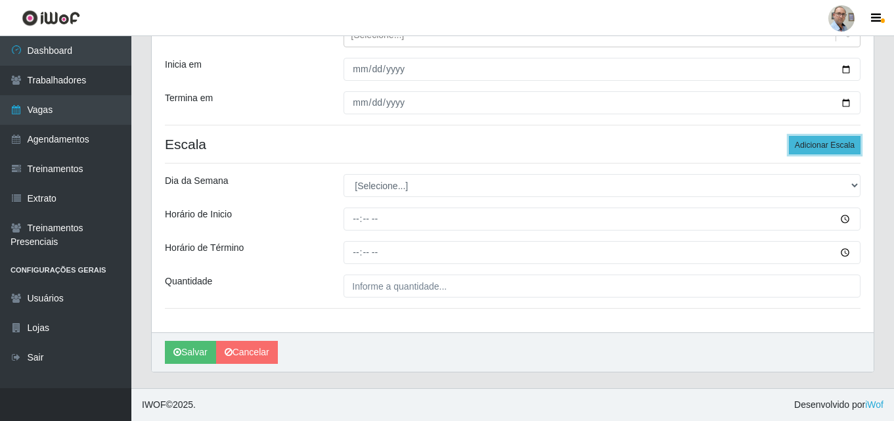
click at [822, 145] on button "Adicionar Escala" at bounding box center [825, 145] width 72 height 18
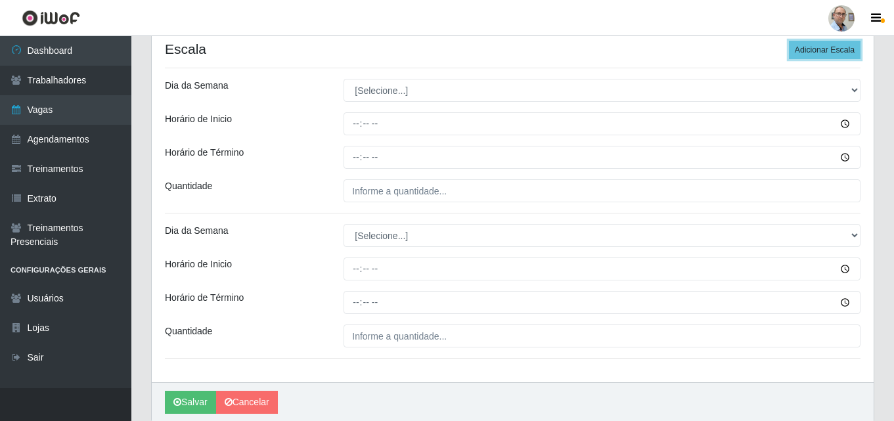
scroll to position [302, 0]
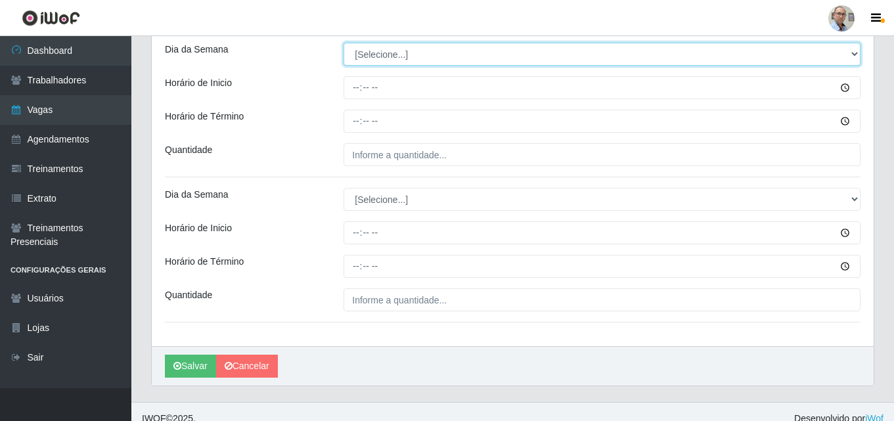
click at [407, 52] on select "[Selecione...] Segunda Terça Quarta Quinta Sexta Sábado Domingo" at bounding box center [602, 54] width 517 height 23
select select "4"
click at [344, 43] on select "[Selecione...] Segunda Terça Quarta Quinta Sexta Sábado Domingo" at bounding box center [602, 54] width 517 height 23
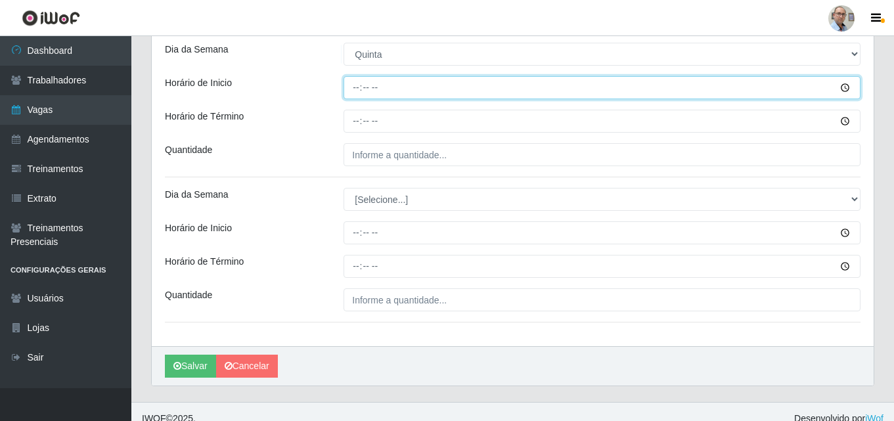
click at [355, 89] on input "Horário de Inicio" at bounding box center [602, 87] width 517 height 23
type input "08:00"
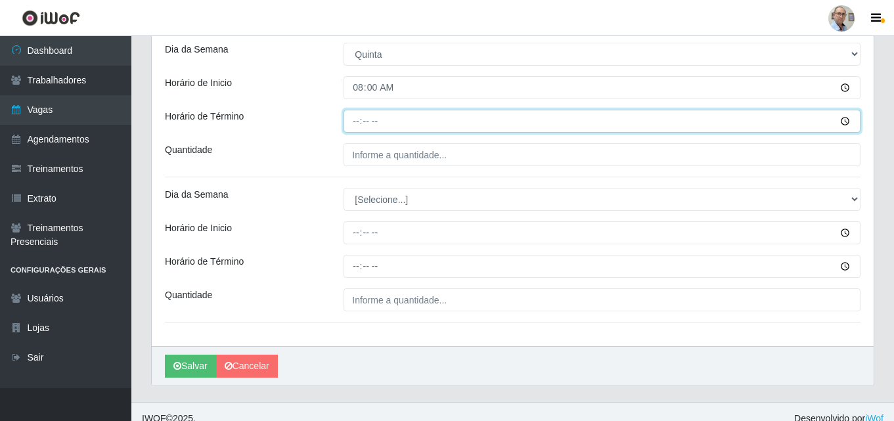
type input "14:00"
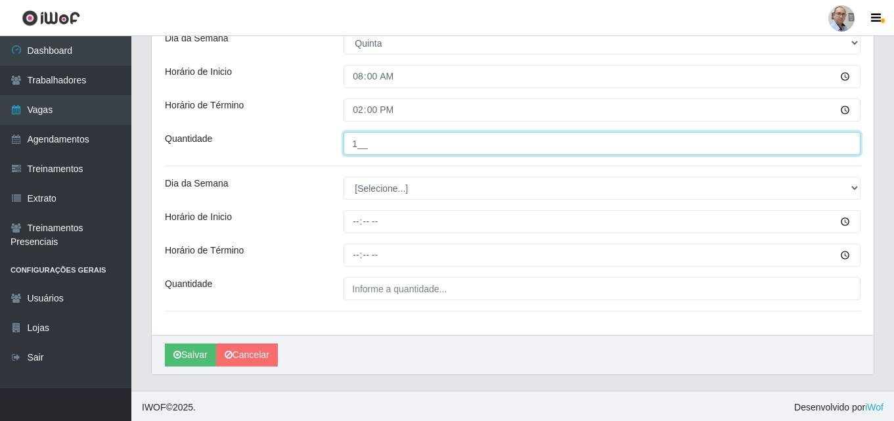
scroll to position [316, 0]
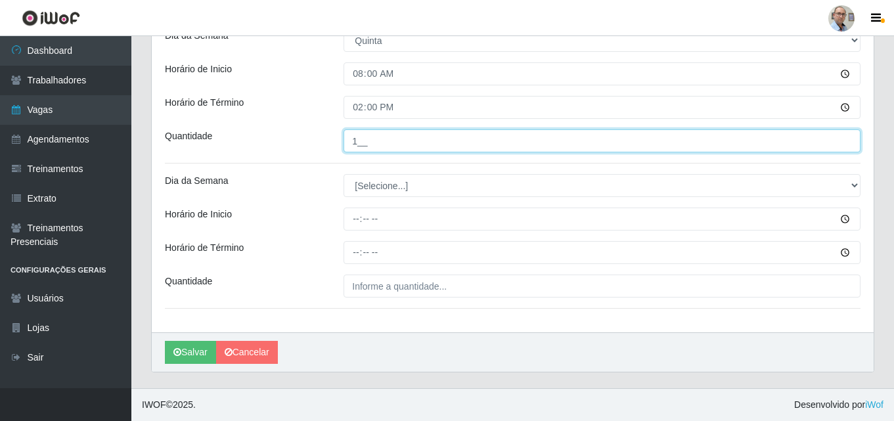
type input "1__"
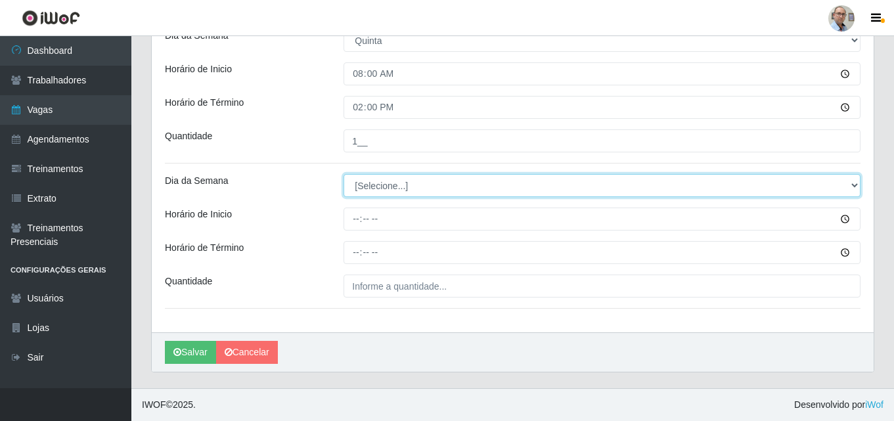
click at [378, 184] on select "[Selecione...] Segunda Terça Quarta Quinta Sexta Sábado Domingo" at bounding box center [602, 185] width 517 height 23
select select "4"
click at [344, 174] on select "[Selecione...] Segunda Terça Quarta Quinta Sexta Sábado Domingo" at bounding box center [602, 185] width 517 height 23
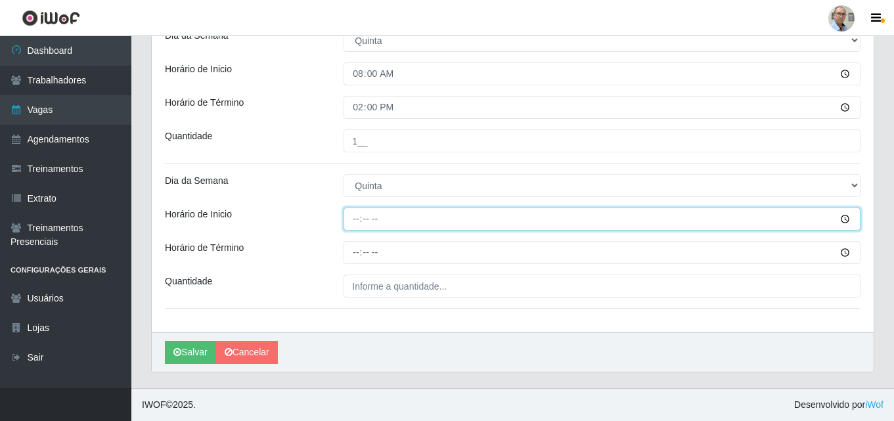
click at [355, 223] on input "Horário de Inicio" at bounding box center [602, 219] width 517 height 23
type input "16:00"
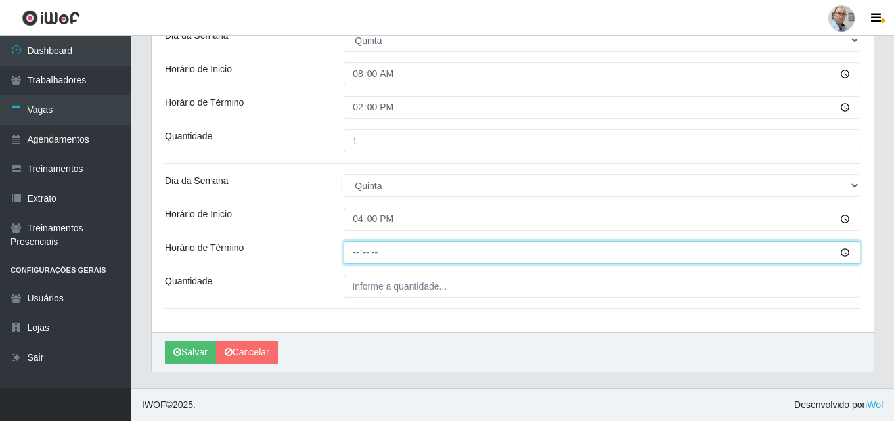
type input "22:00"
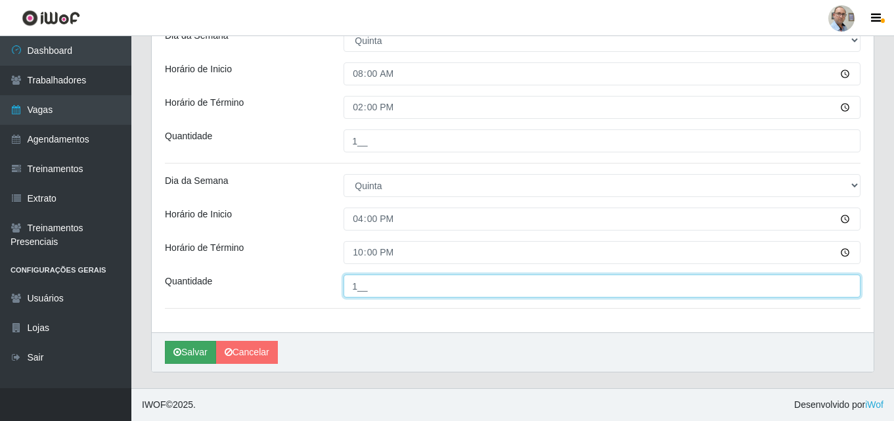
type input "1__"
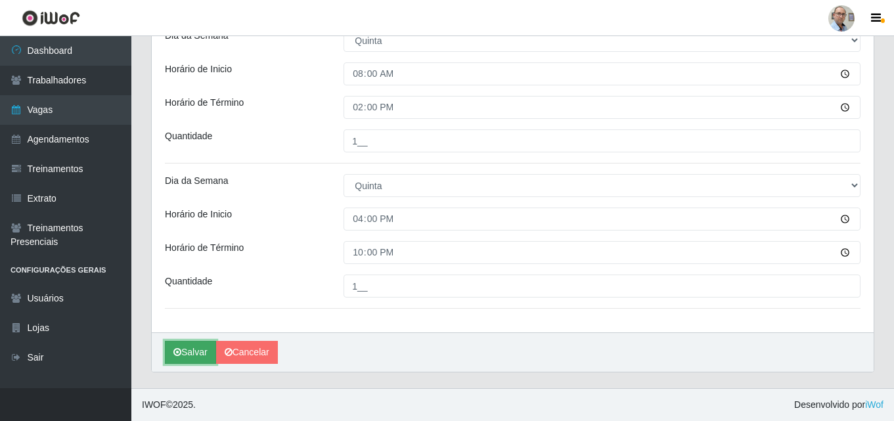
click at [184, 348] on button "Salvar" at bounding box center [190, 352] width 51 height 23
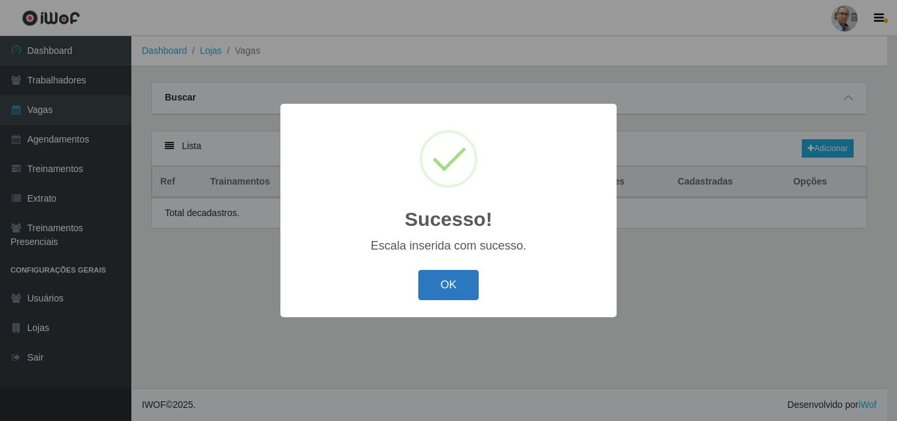
click at [437, 288] on button "OK" at bounding box center [448, 285] width 61 height 31
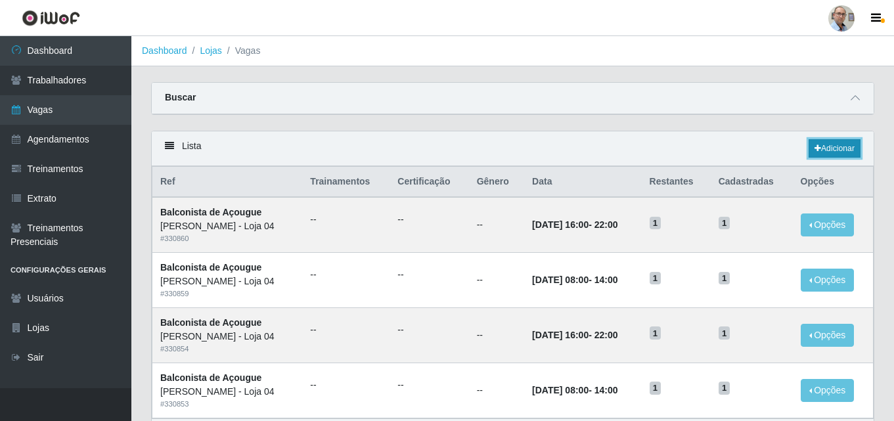
click at [820, 152] on link "Adicionar" at bounding box center [835, 148] width 52 height 18
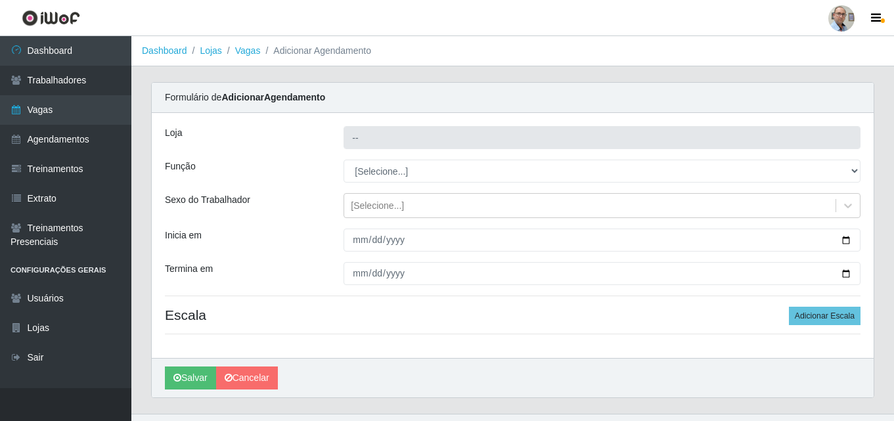
type input "[PERSON_NAME] - Loja 04"
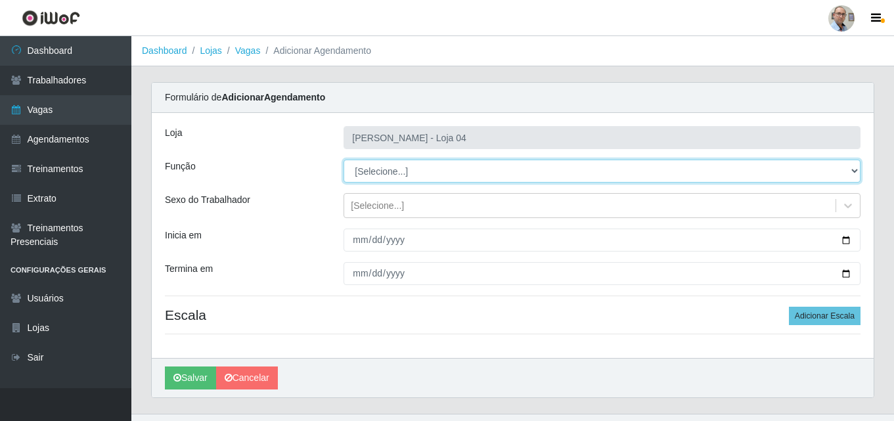
click at [414, 181] on select "[Selecione...] ASG ASG + ASG ++ Auxiliar de Depósito Auxiliar de Depósito + Aux…" at bounding box center [602, 171] width 517 height 23
select select "123"
click at [344, 160] on select "[Selecione...] ASG ASG + ASG ++ Auxiliar de Depósito Auxiliar de Depósito + Aux…" at bounding box center [602, 171] width 517 height 23
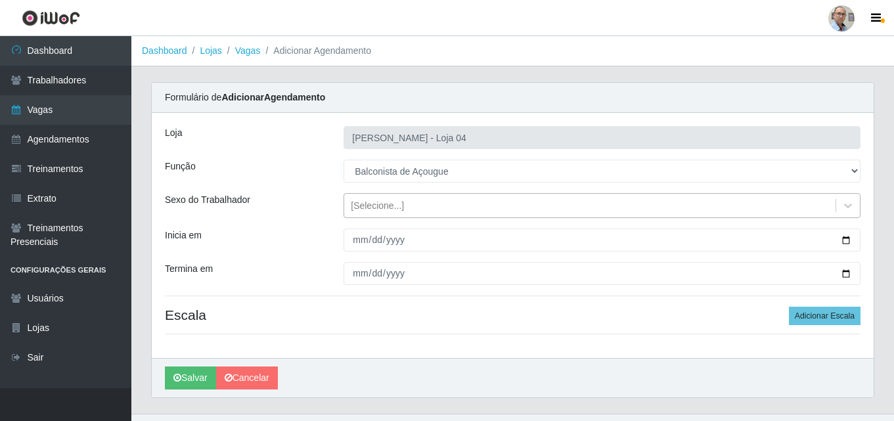
click at [367, 202] on div "[Selecione...]" at bounding box center [377, 206] width 53 height 14
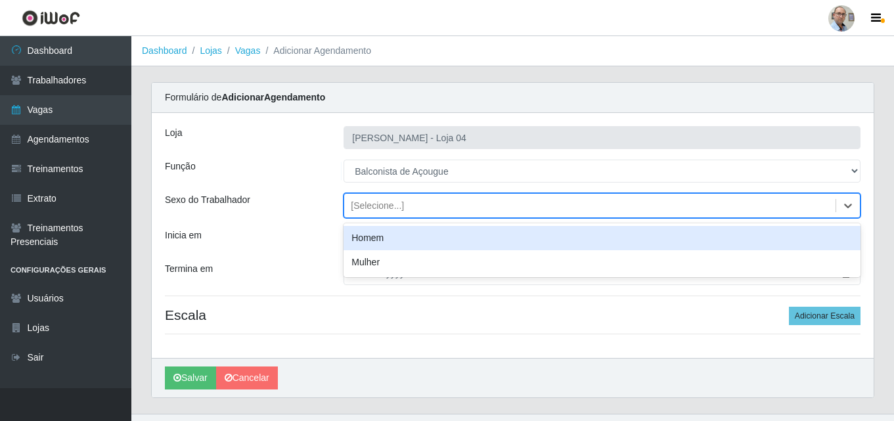
click at [367, 202] on div "[Selecione...]" at bounding box center [377, 206] width 53 height 14
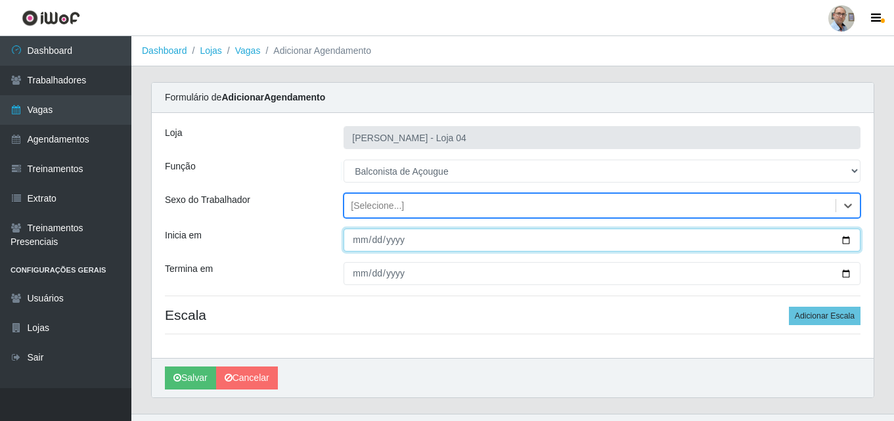
click at [849, 239] on input "Inicia em" at bounding box center [602, 240] width 517 height 23
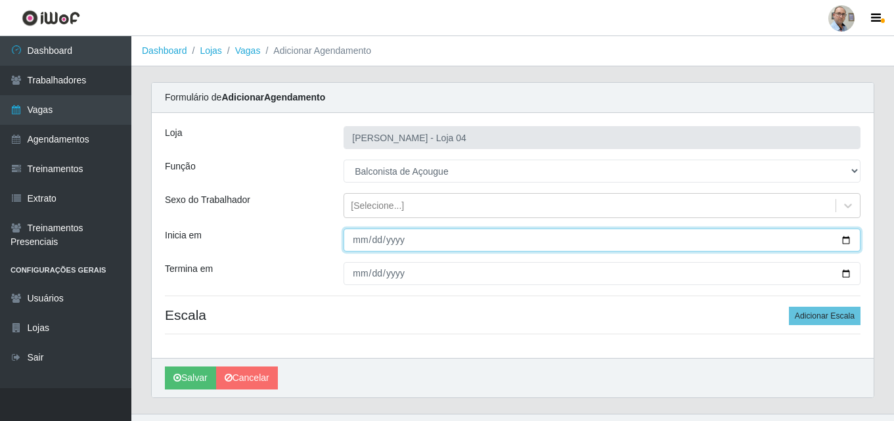
type input "[DATE]"
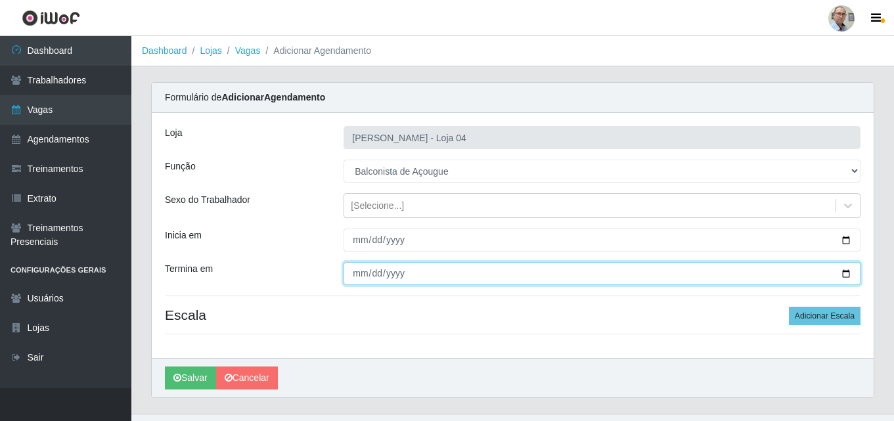
click at [845, 275] on input "Termina em" at bounding box center [602, 273] width 517 height 23
type input "[DATE]"
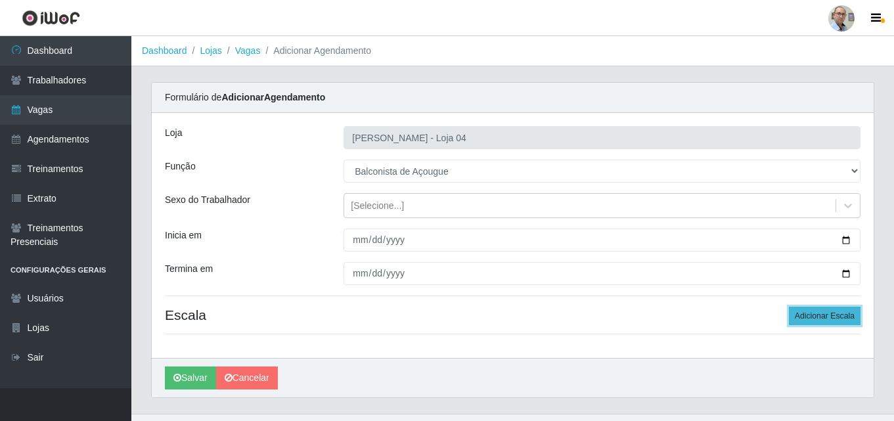
click at [823, 315] on button "Adicionar Escala" at bounding box center [825, 316] width 72 height 18
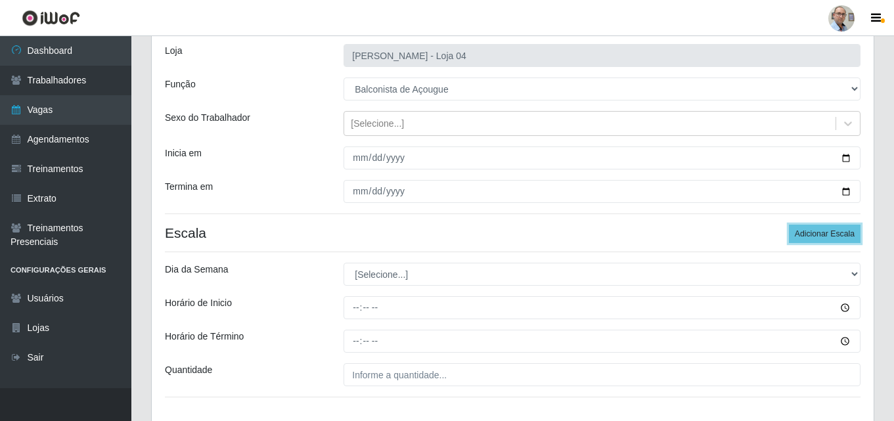
scroll to position [171, 0]
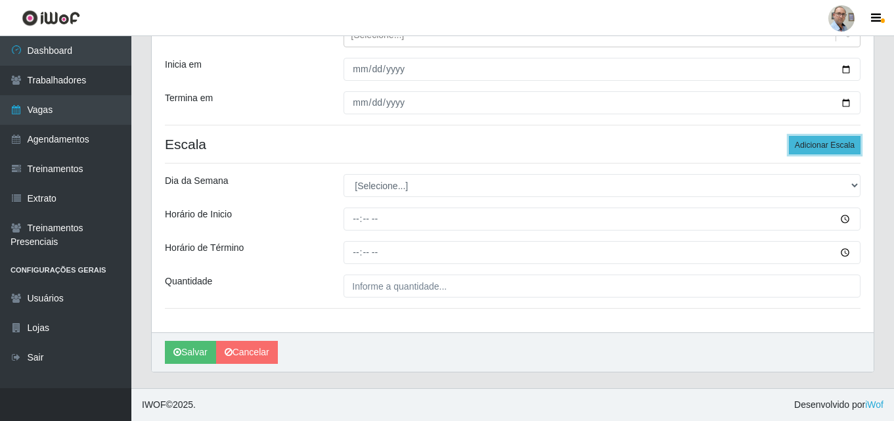
click at [826, 139] on button "Adicionar Escala" at bounding box center [825, 145] width 72 height 18
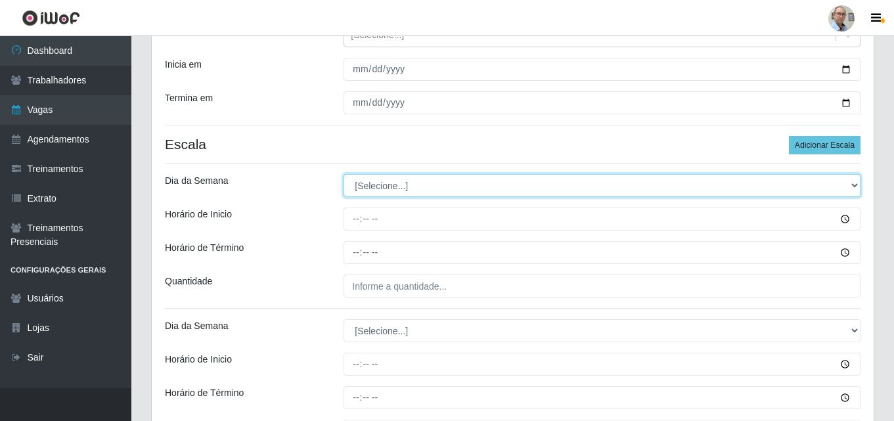
click at [370, 182] on select "[Selecione...] Segunda Terça Quarta Quinta Sexta Sábado Domingo" at bounding box center [602, 185] width 517 height 23
select select "5"
click at [344, 174] on select "[Selecione...] Segunda Terça Quarta Quinta Sexta Sábado Domingo" at bounding box center [602, 185] width 517 height 23
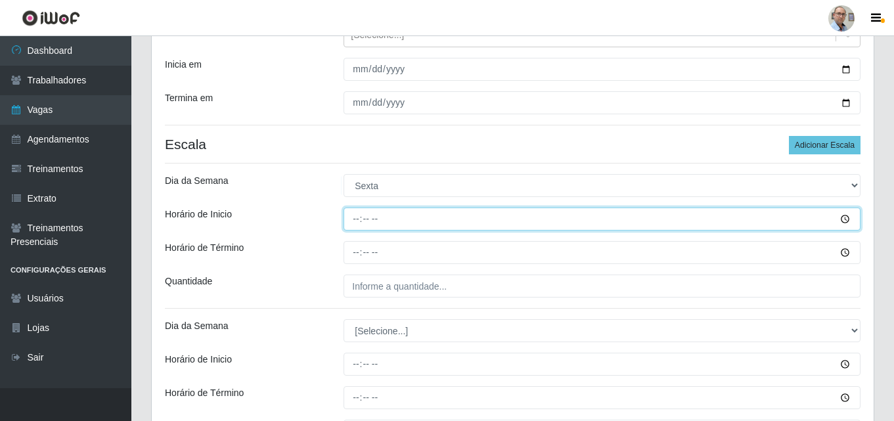
click at [352, 223] on input "Horário de Inicio" at bounding box center [602, 219] width 517 height 23
type input "08:00"
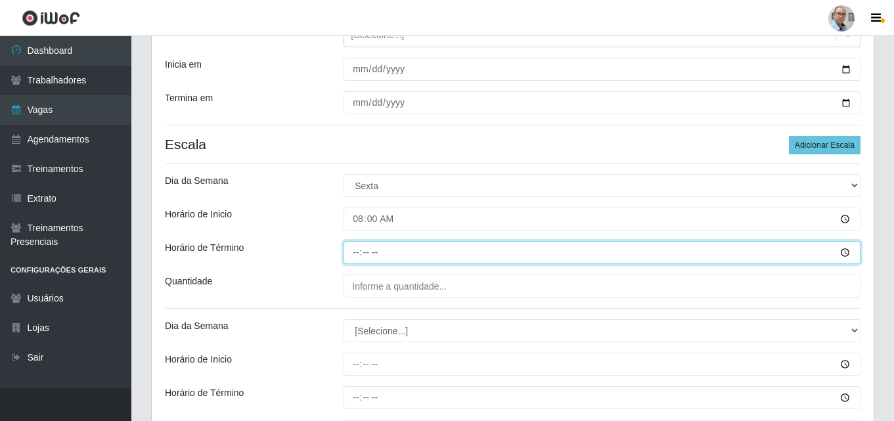
type input "14:00"
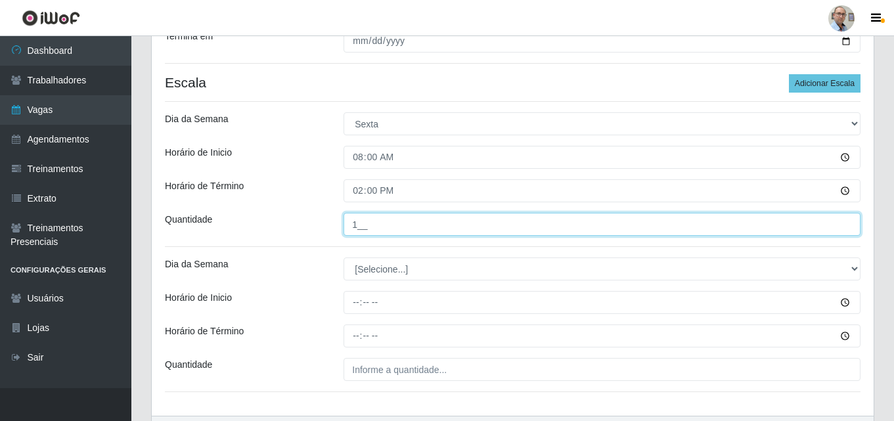
scroll to position [316, 0]
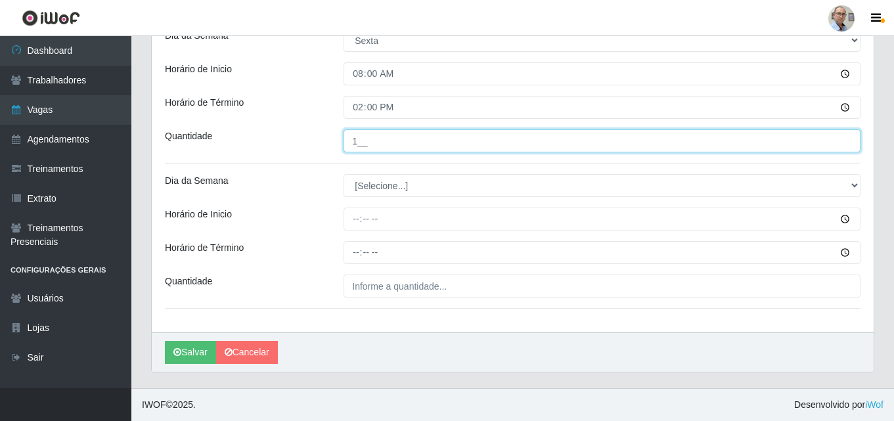
type input "1__"
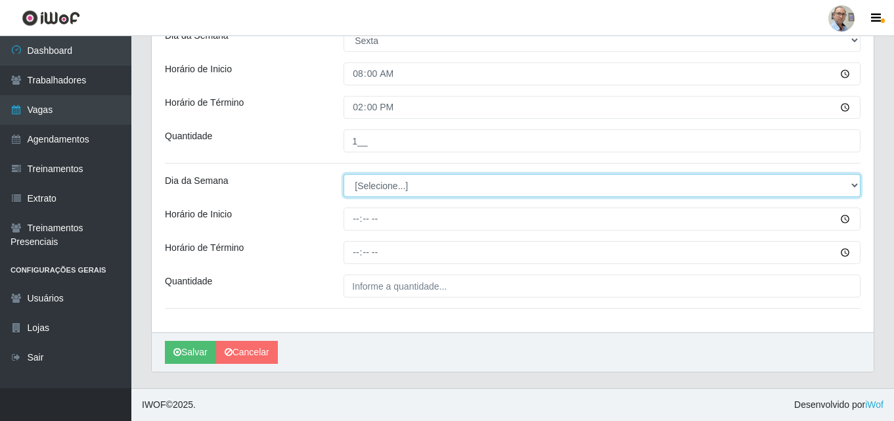
click at [386, 182] on select "[Selecione...] Segunda Terça Quarta Quinta Sexta Sábado Domingo" at bounding box center [602, 185] width 517 height 23
select select "5"
click at [344, 174] on select "[Selecione...] Segunda Terça Quarta Quinta Sexta Sábado Domingo" at bounding box center [602, 185] width 517 height 23
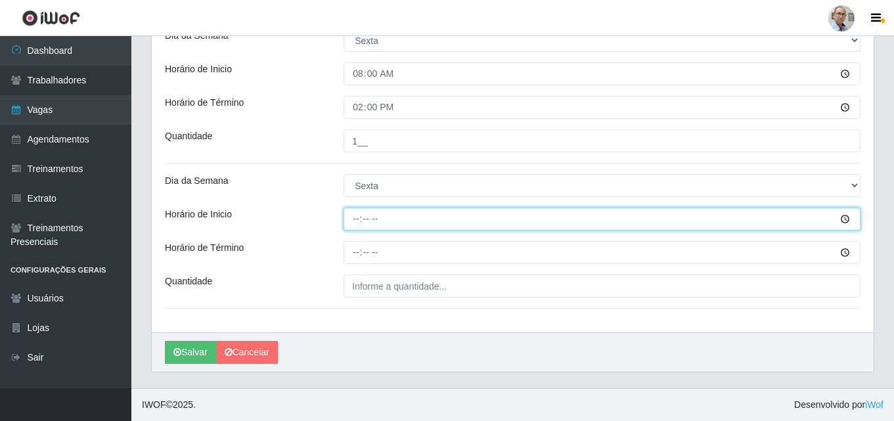
click at [355, 228] on input "Horário de Inicio" at bounding box center [602, 219] width 517 height 23
type input "16:00"
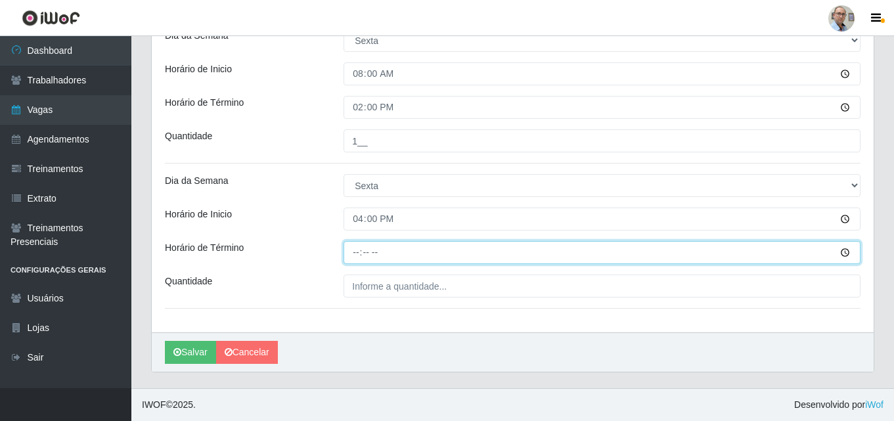
type input "22:00"
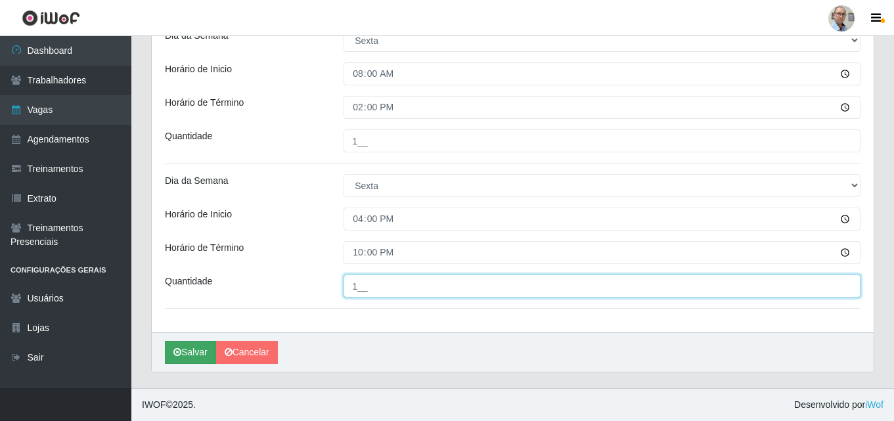
type input "1__"
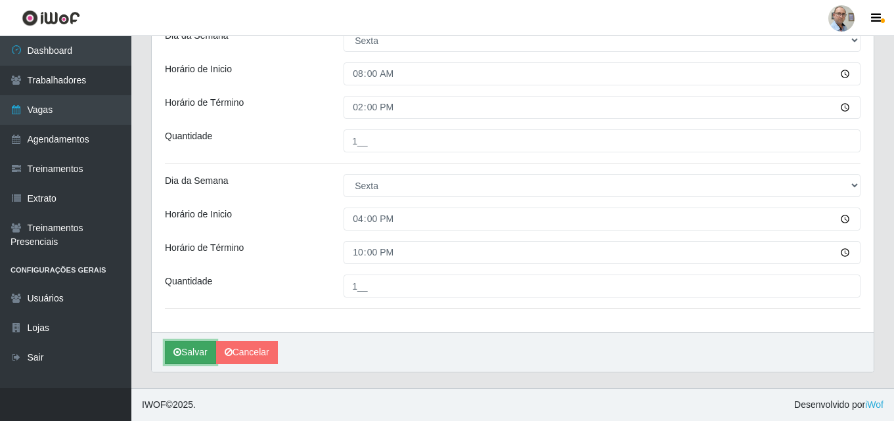
click at [178, 351] on icon "submit" at bounding box center [177, 352] width 8 height 9
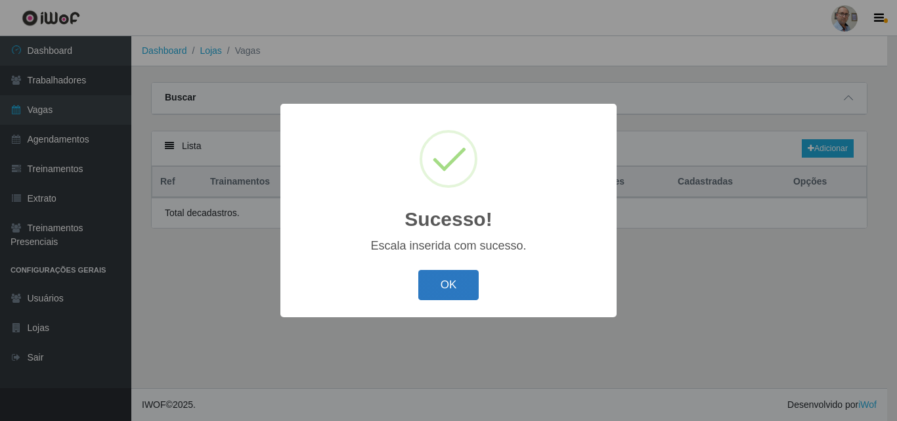
click at [451, 285] on button "OK" at bounding box center [448, 285] width 61 height 31
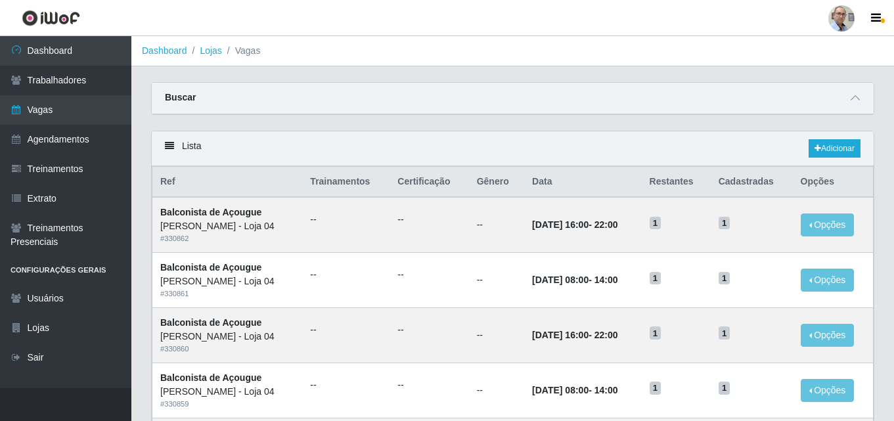
click at [548, 114] on div "Buscar" at bounding box center [513, 99] width 722 height 32
